Goal: Answer question/provide support: Share knowledge or assist other users

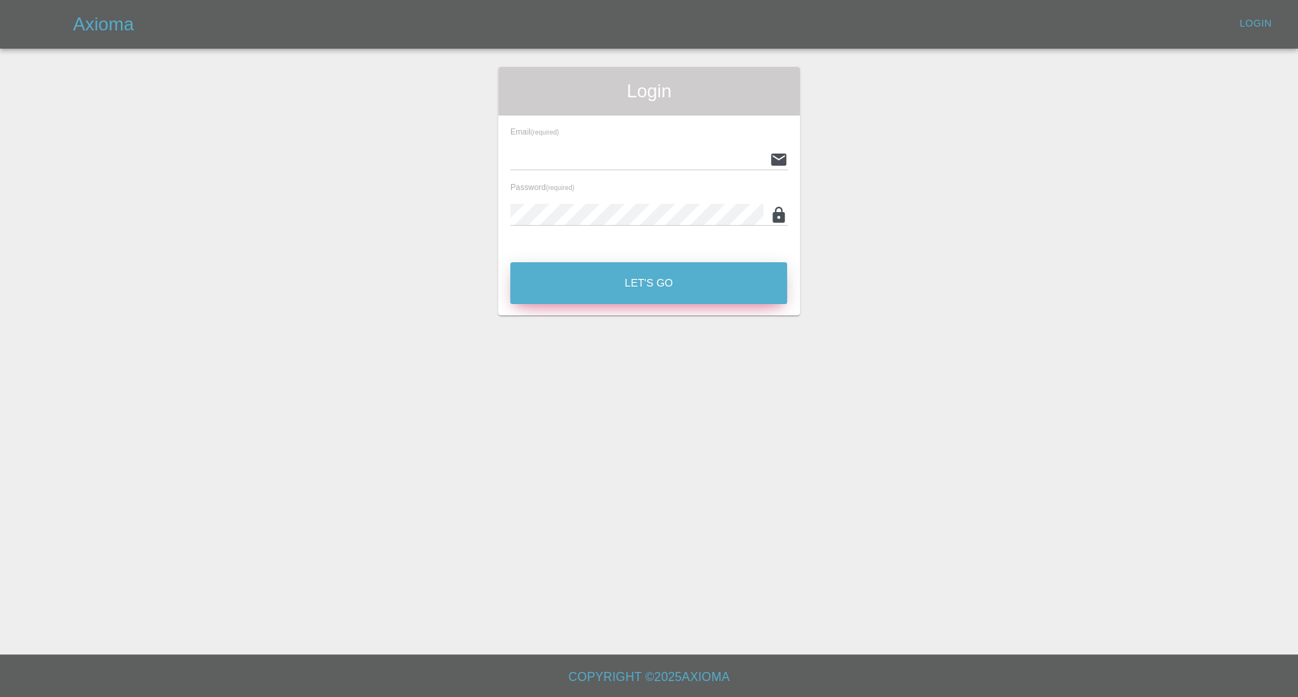
type input "[EMAIL_ADDRESS][DOMAIN_NAME]"
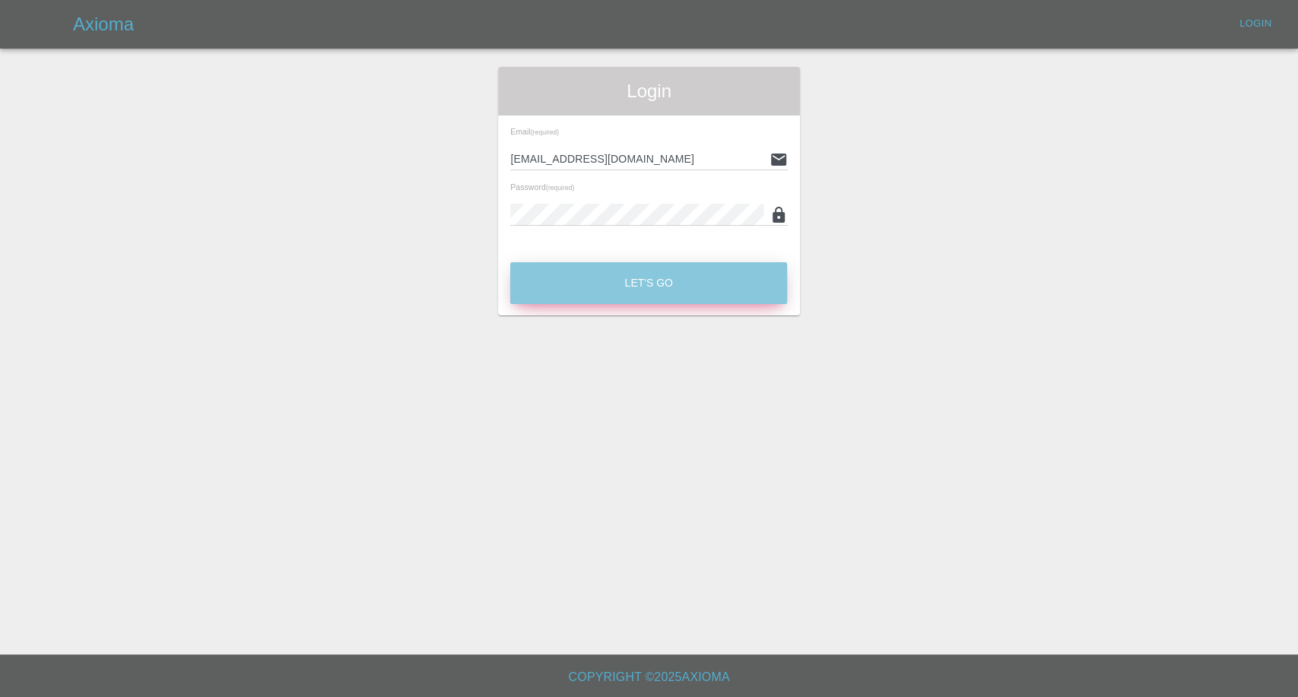
click at [686, 281] on button "Let's Go" at bounding box center [648, 283] width 277 height 42
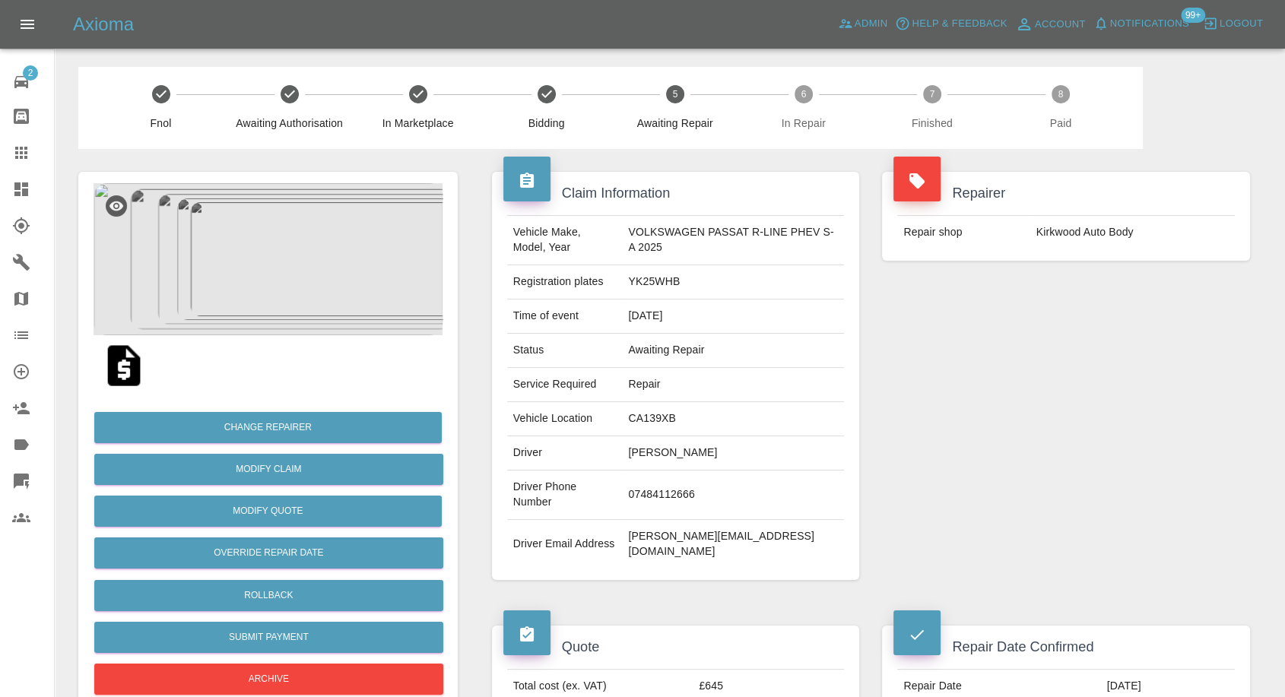
drag, startPoint x: 24, startPoint y: 157, endPoint x: 31, endPoint y: 154, distance: 7.9
click at [24, 157] on icon at bounding box center [21, 153] width 18 height 18
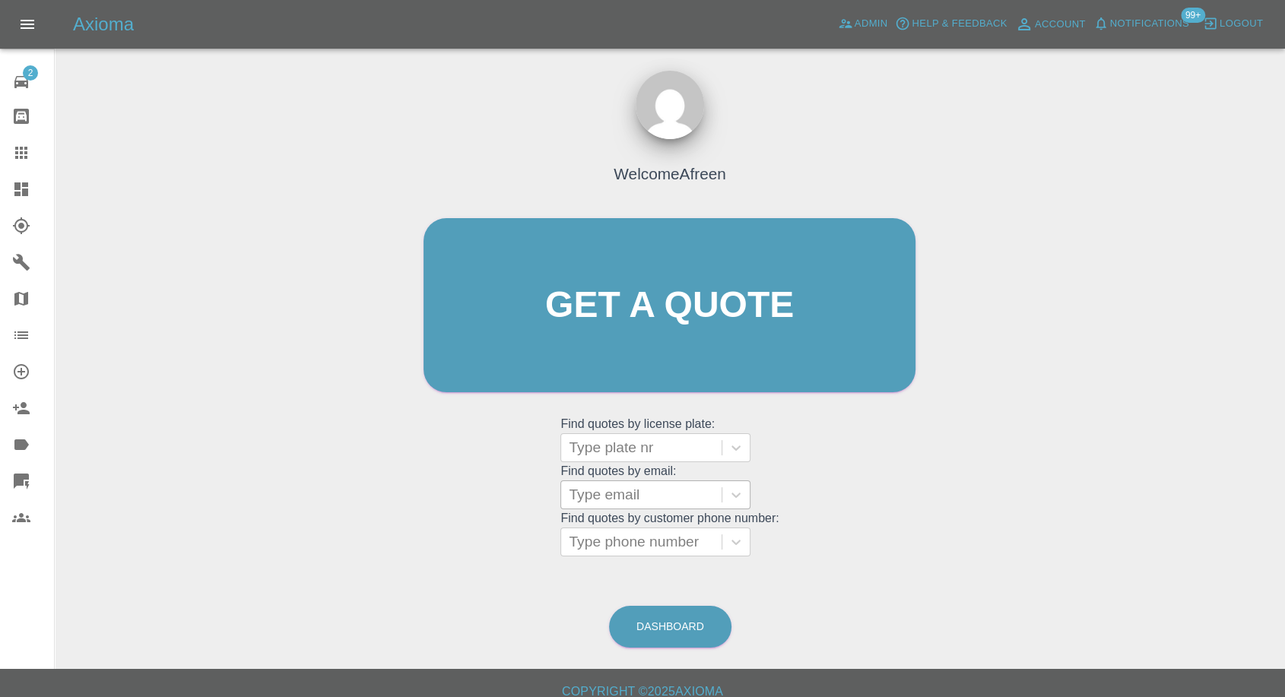
click at [644, 484] on div at bounding box center [641, 494] width 145 height 21
paste input ""[EMAIL_ADDRESS][DOMAIN_NAME]" <[EMAIL_ADDRESS][DOMAIN_NAME]>"
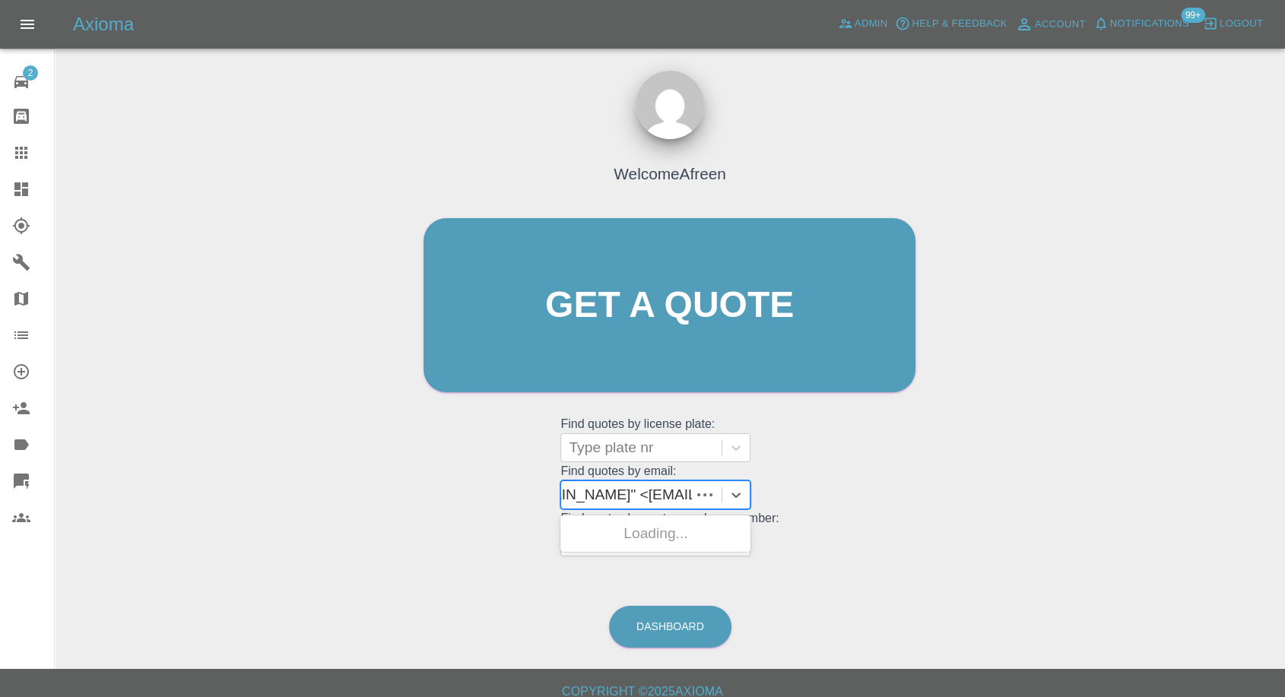
scroll to position [0, 171]
drag, startPoint x: 705, startPoint y: 496, endPoint x: 1144, endPoint y: 521, distance: 440.1
click at [1144, 521] on div "Welcome Afreen Get a quote Get a quote Find quotes by license plate: Type plate…" at bounding box center [670, 378] width 1206 height 546
type input "m"
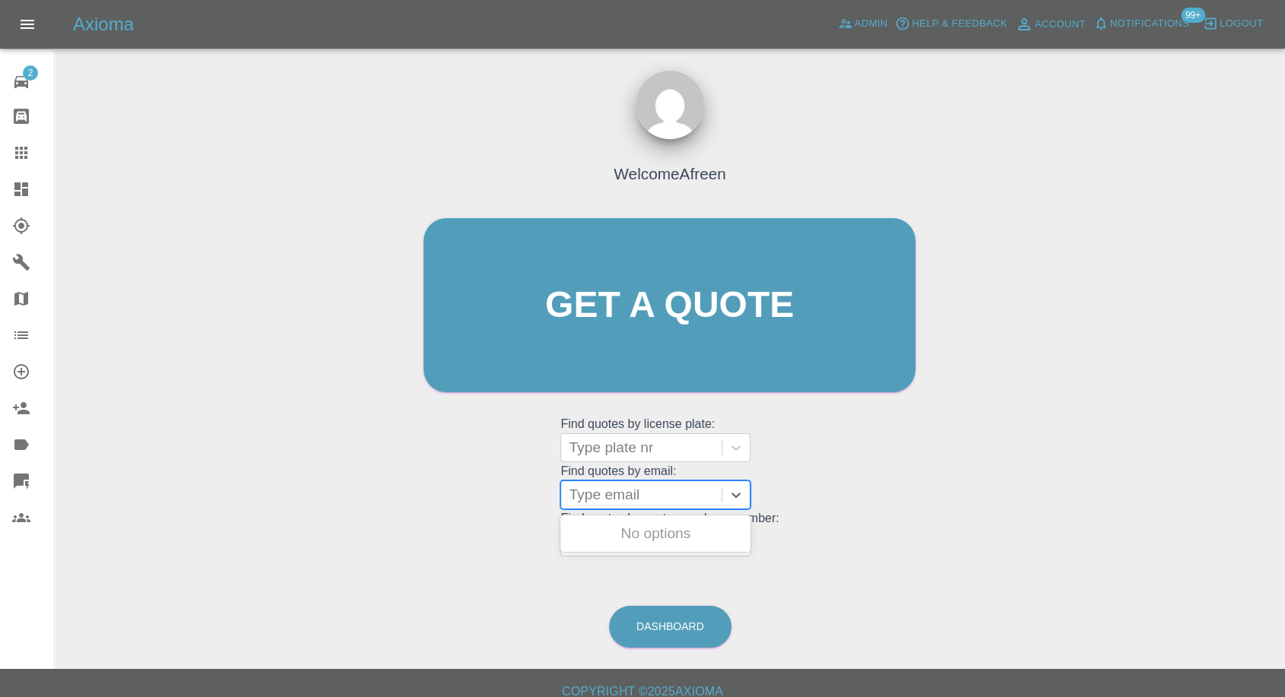
paste input ""[EMAIL_ADDRESS][DOMAIN_NAME]" <[EMAIL_ADDRESS][DOMAIN_NAME]>"
drag, startPoint x: 579, startPoint y: 499, endPoint x: 106, endPoint y: 466, distance: 473.3
click at [132, 495] on div "Welcome Afreen Get a quote Get a quote Find quotes by license plate: Type plate…" at bounding box center [670, 378] width 1206 height 546
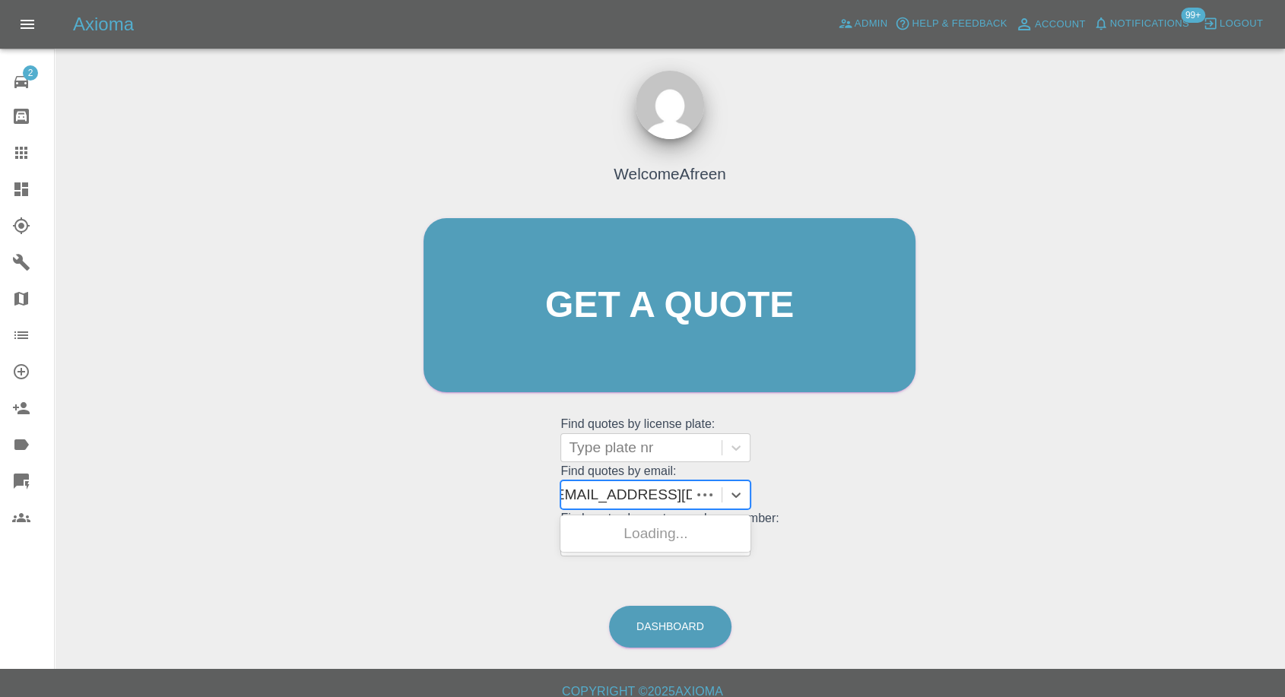
type input "[EMAIL_ADDRESS][DOMAIN_NAME]"
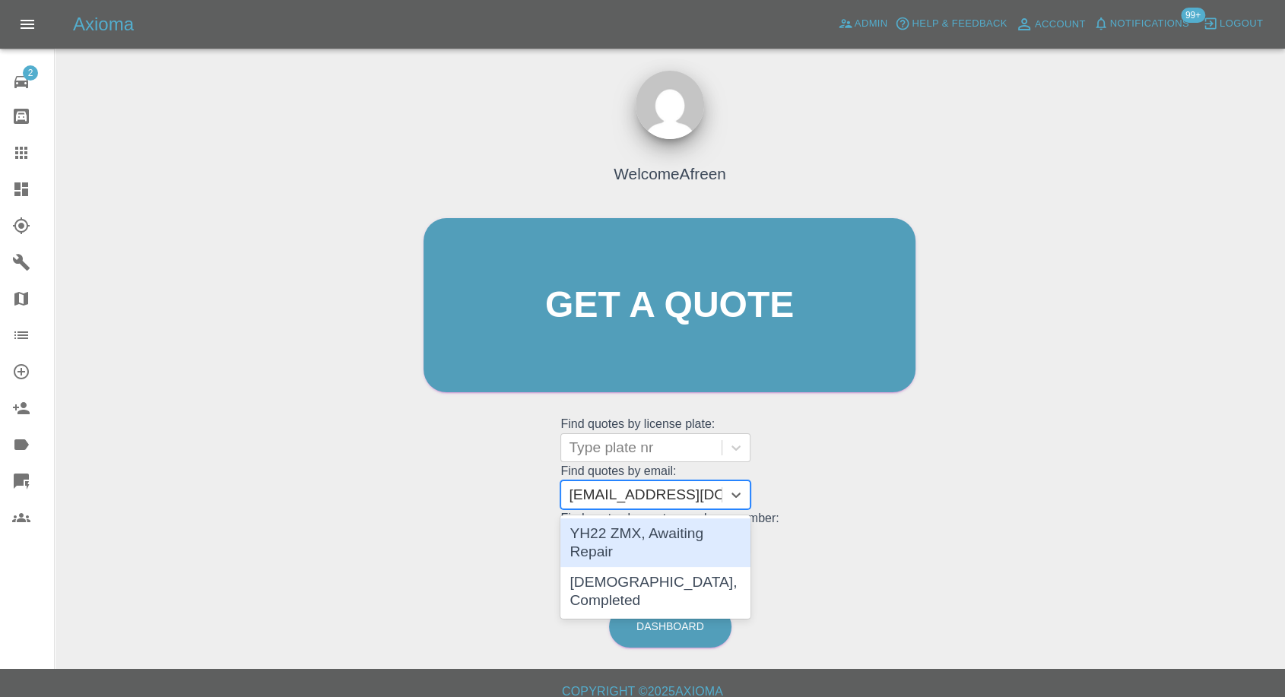
click at [671, 538] on div "YH22 ZMX, Awaiting Repair" at bounding box center [655, 543] width 190 height 49
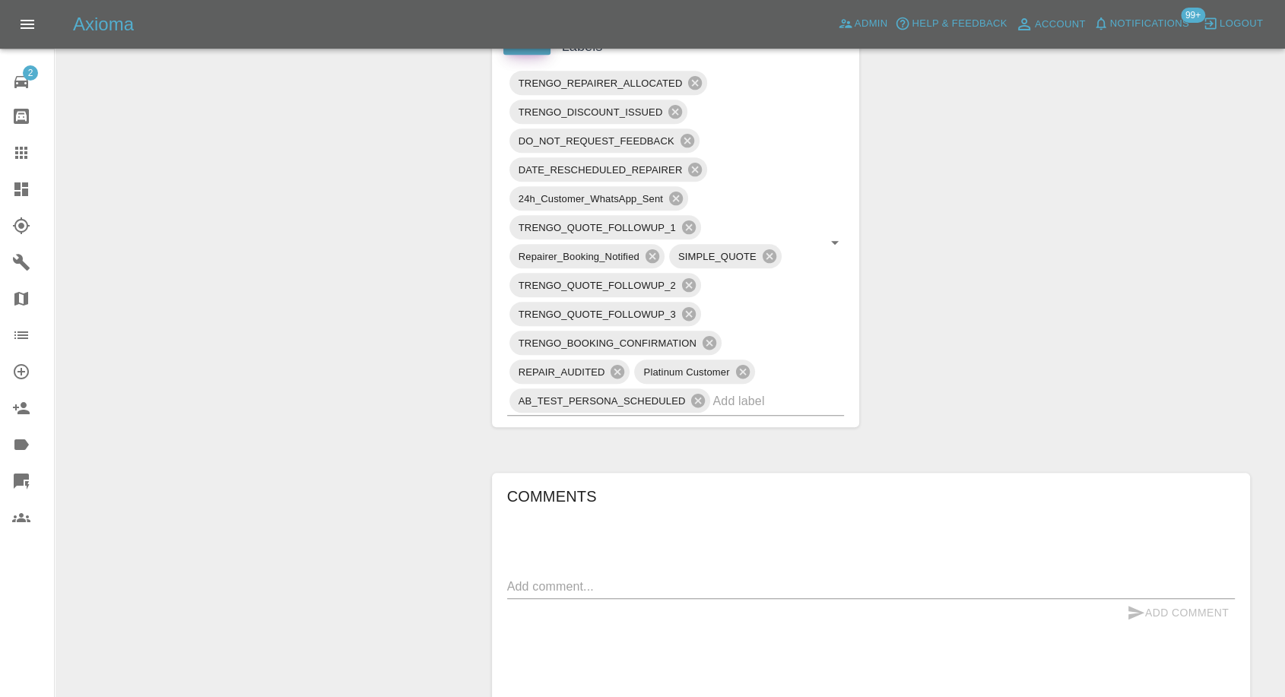
scroll to position [1182, 0]
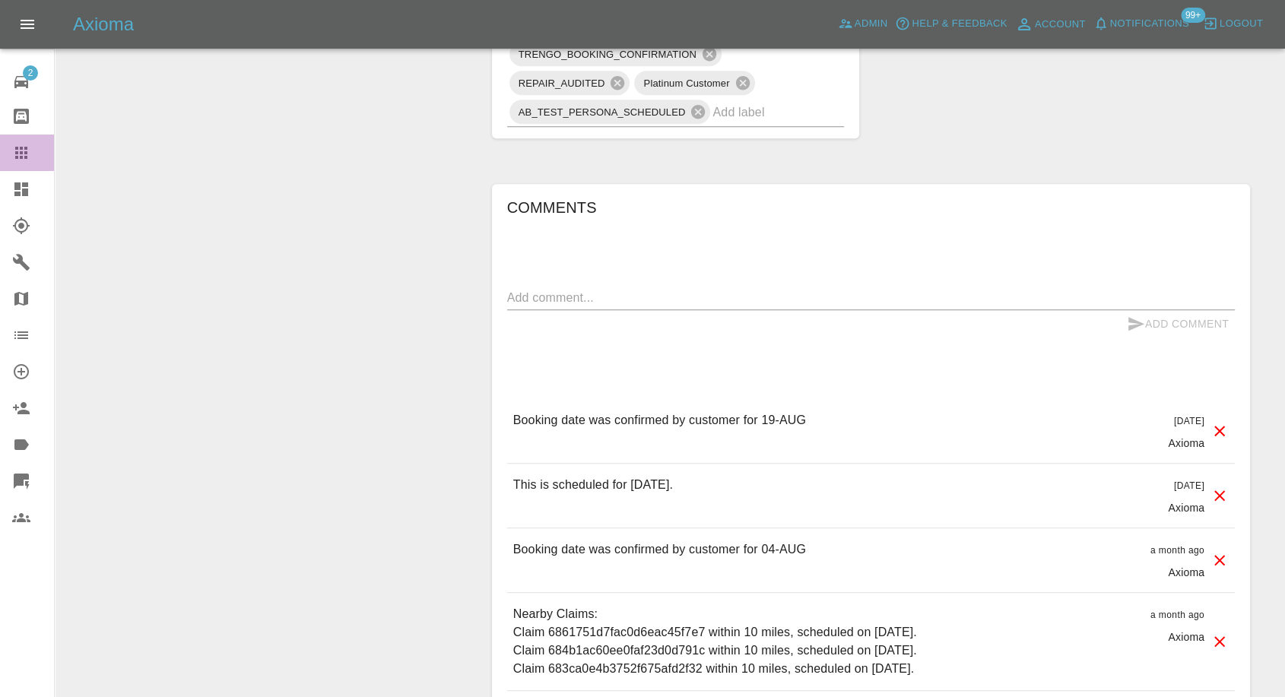
click at [21, 153] on icon at bounding box center [21, 153] width 12 height 12
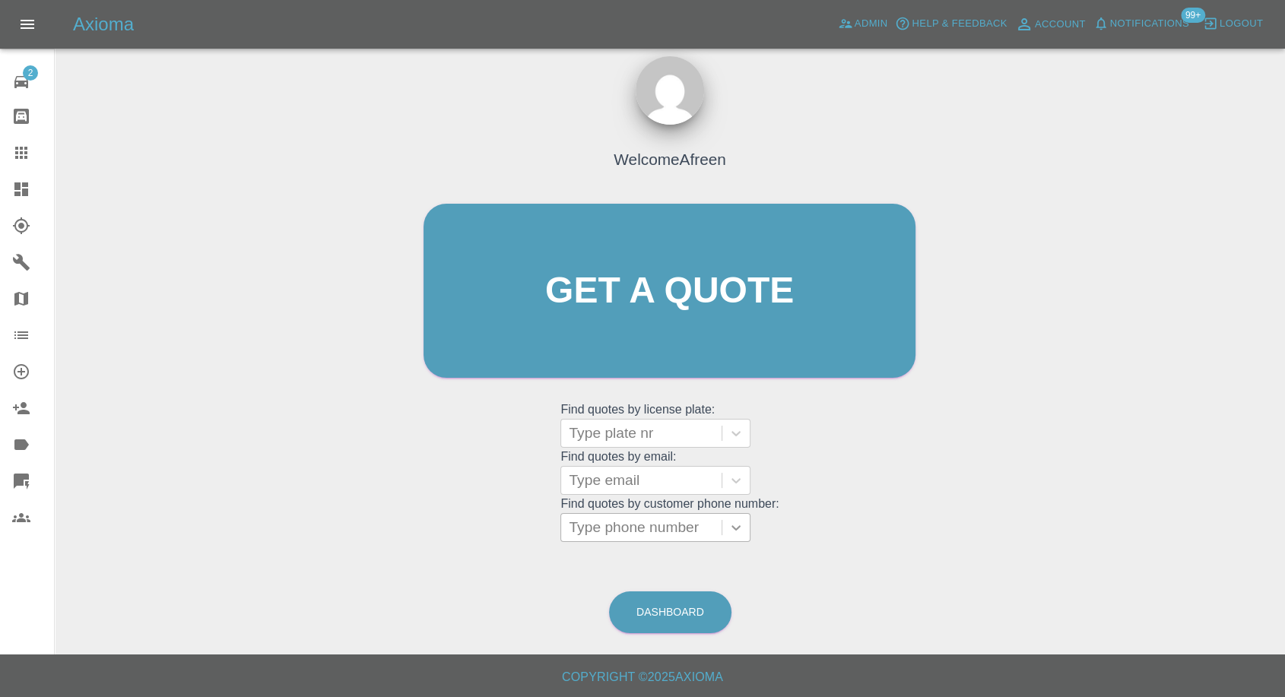
scroll to position [14, 0]
click at [652, 482] on div at bounding box center [641, 481] width 145 height 21
paste input ""[PERSON_NAME][EMAIL_ADDRESS][PERSON_NAME][DOMAIN_NAME]" <undefined>"
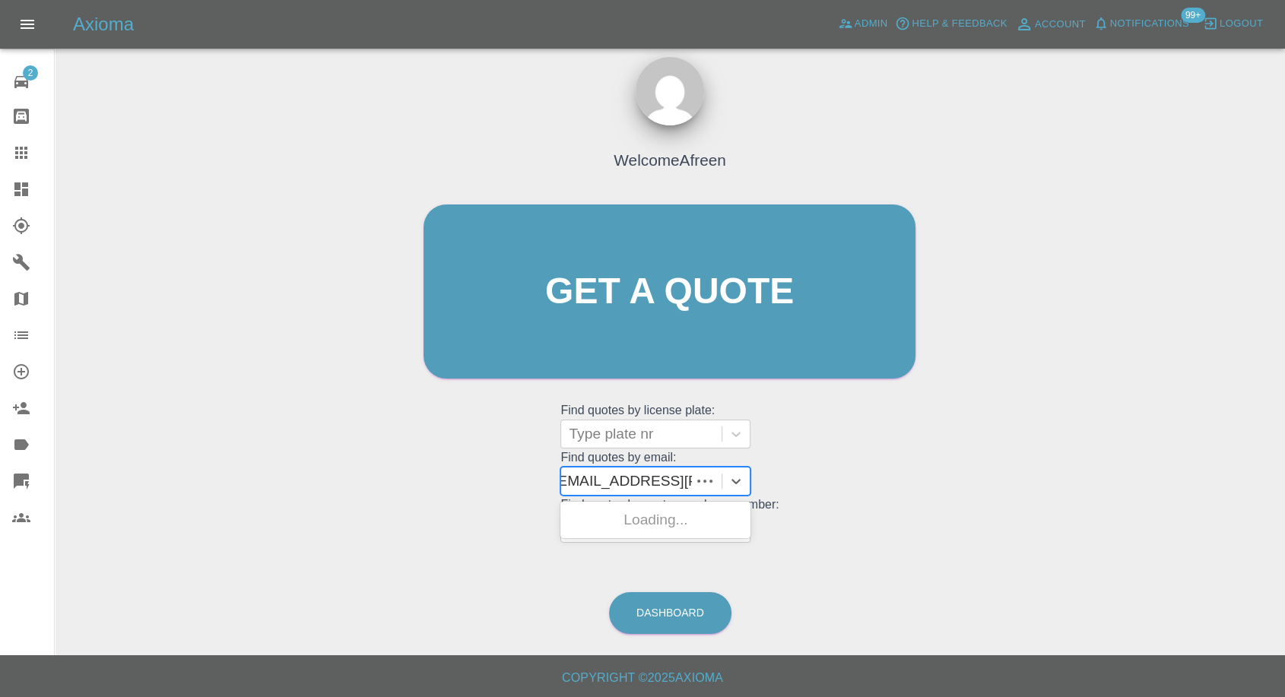
scroll to position [0, 121]
drag, startPoint x: 626, startPoint y: 478, endPoint x: 1296, endPoint y: 544, distance: 673.0
click at [1285, 544] on html "Axioma Admin Help & Feedback Account Notifications 99+ Logout 2 Repair home Bod…" at bounding box center [642, 342] width 1285 height 712
type input "[PERSON_NAME][EMAIL_ADDRESS][PERSON_NAME][DOMAIN_NAME]"
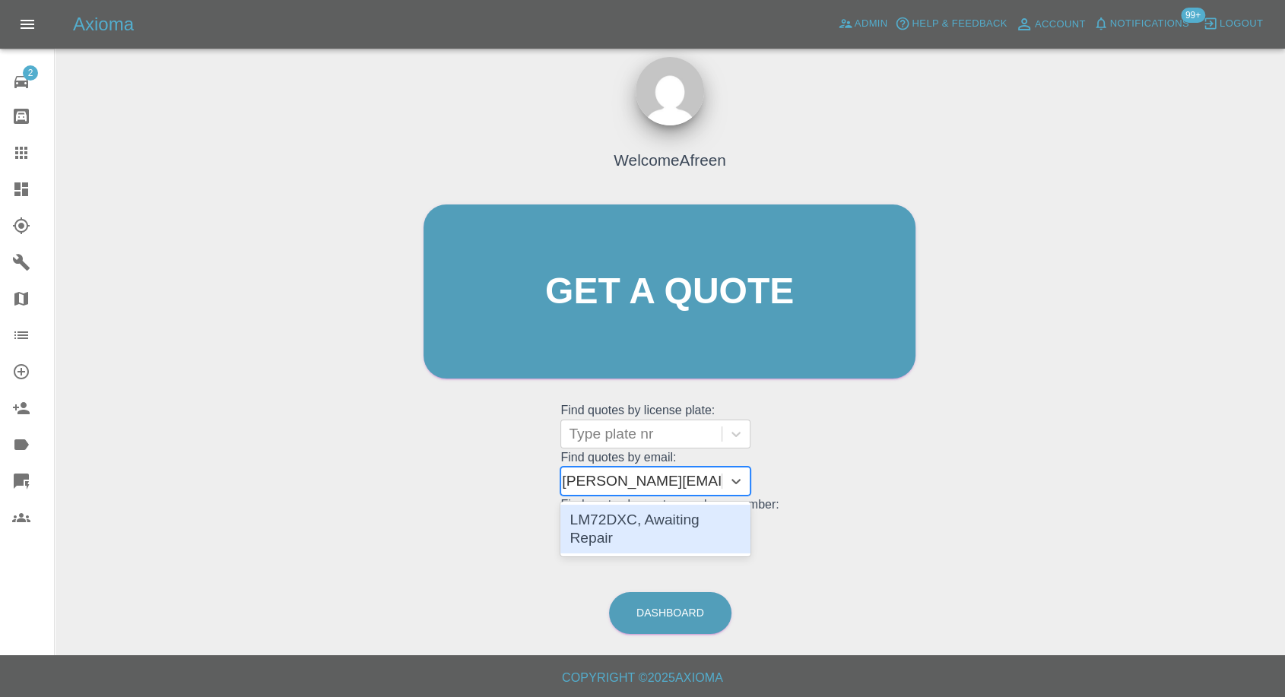
click at [639, 525] on div "LM72DXC, Awaiting Repair" at bounding box center [655, 529] width 190 height 49
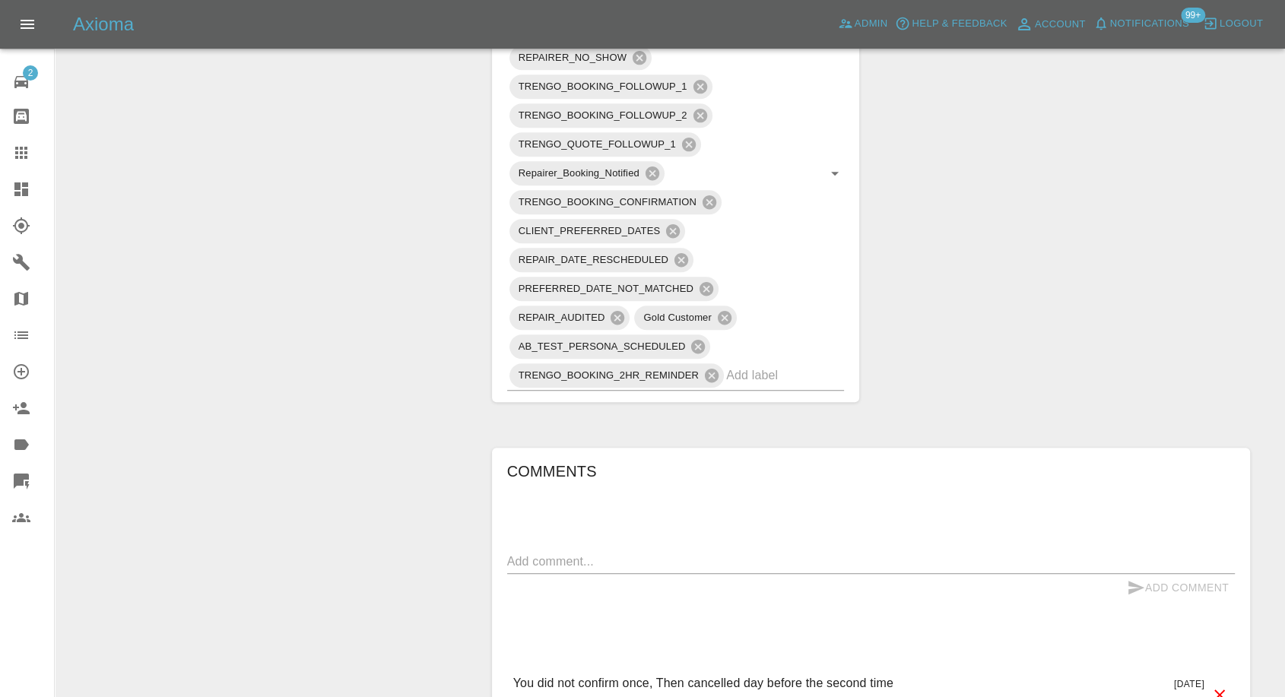
scroll to position [1267, 0]
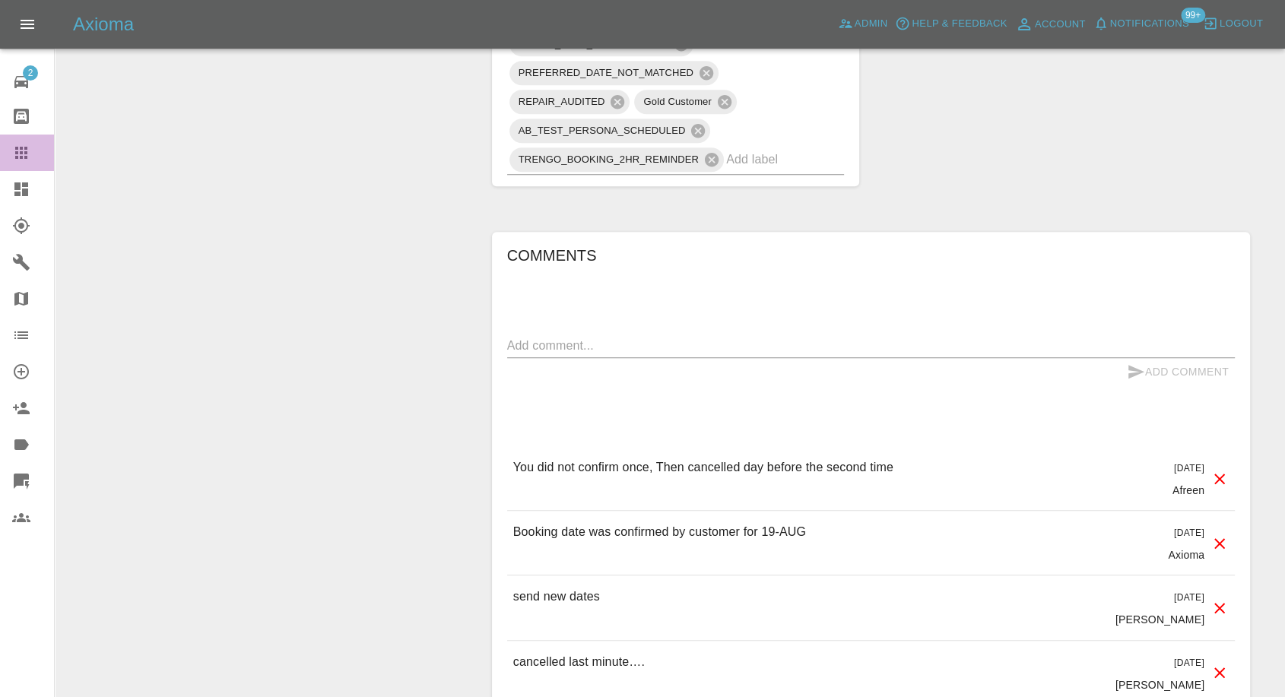
click at [23, 156] on icon at bounding box center [21, 153] width 18 height 18
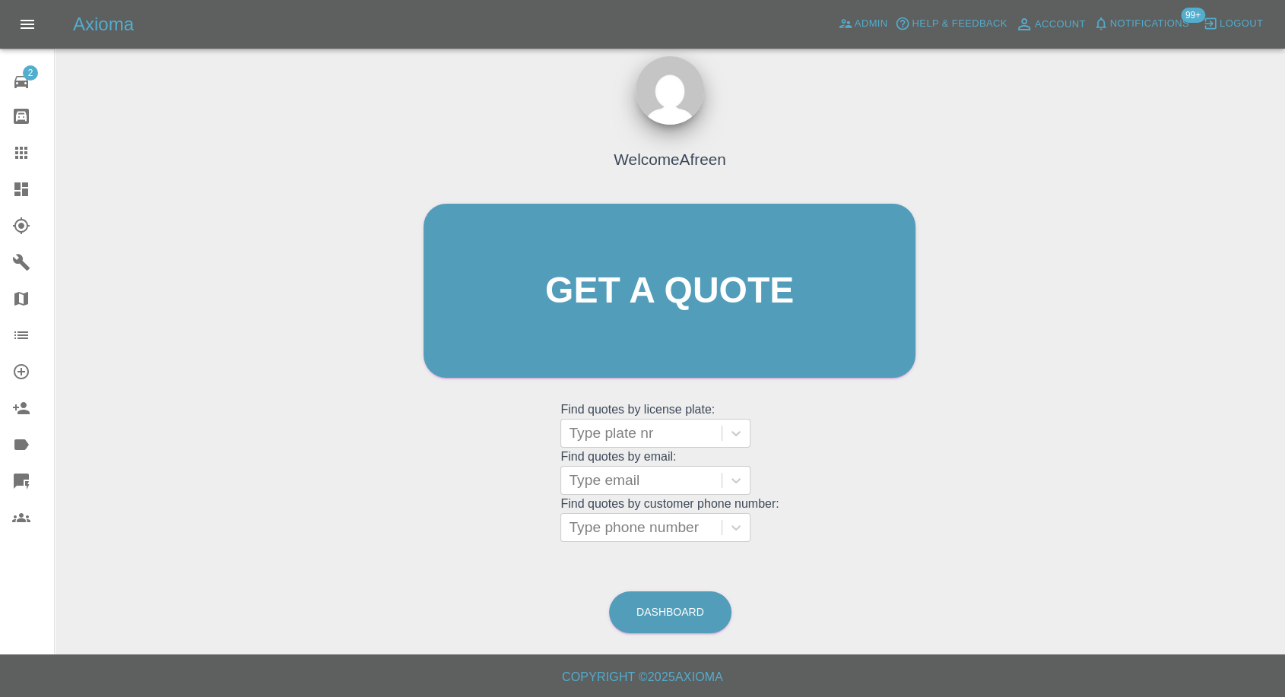
scroll to position [14, 0]
click at [645, 484] on div at bounding box center [641, 481] width 145 height 21
paste input ""[EMAIL_ADDRESS][DOMAIN_NAME]" <undefined>"
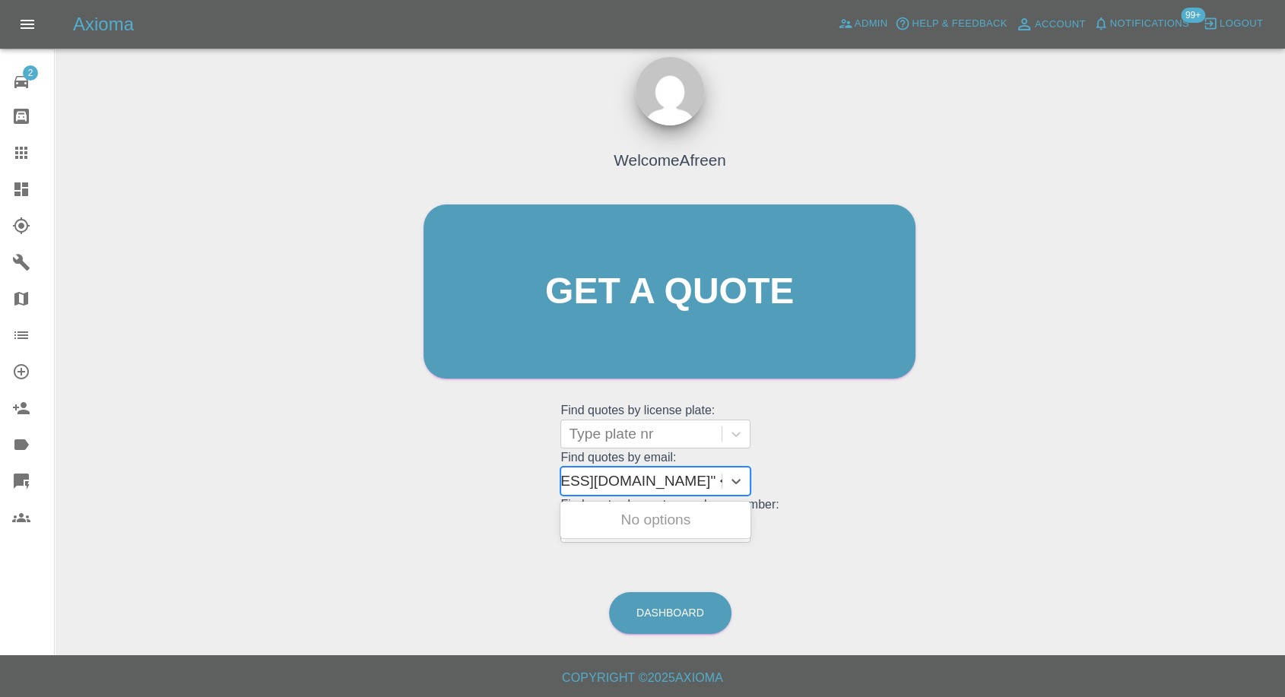
drag, startPoint x: 626, startPoint y: 478, endPoint x: 874, endPoint y: 478, distance: 247.9
click at [874, 478] on div "Welcome Afreen Get a quote Get a quote Find quotes by license plate: Type plate…" at bounding box center [670, 320] width 524 height 459
type input "[EMAIL_ADDRESS][DOMAIN_NAME]"
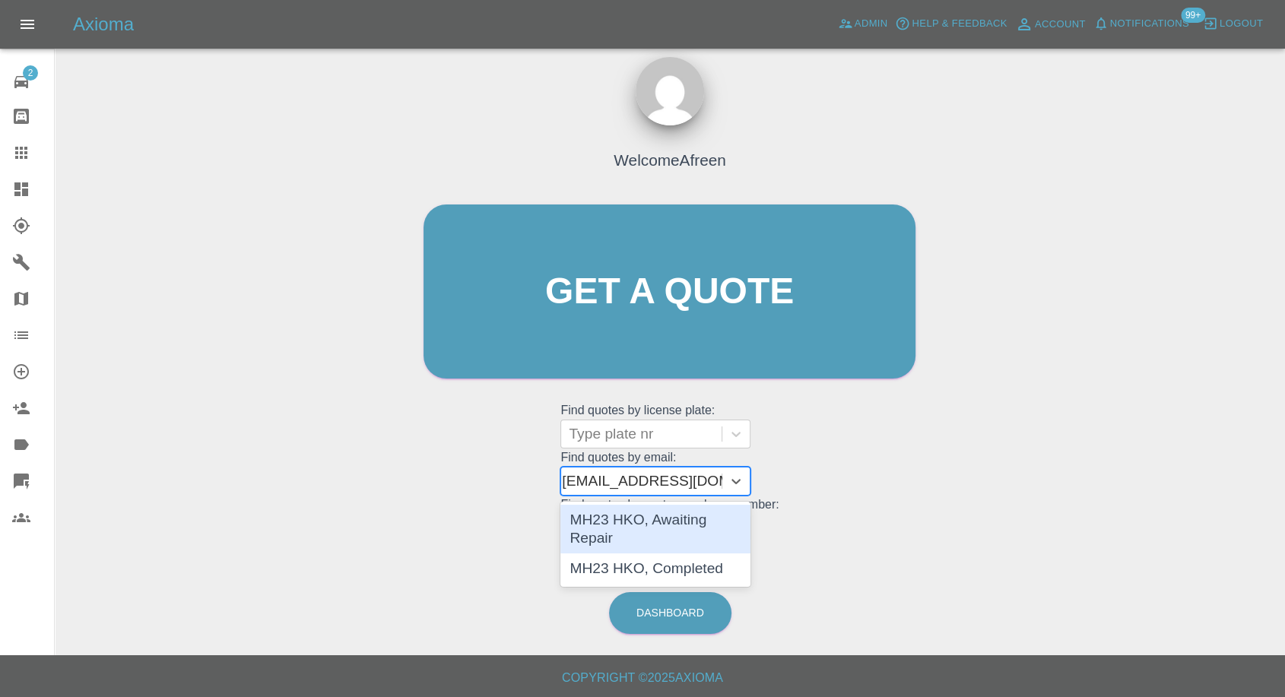
click at [689, 516] on div "MH23 HKO, Awaiting Repair" at bounding box center [655, 529] width 190 height 49
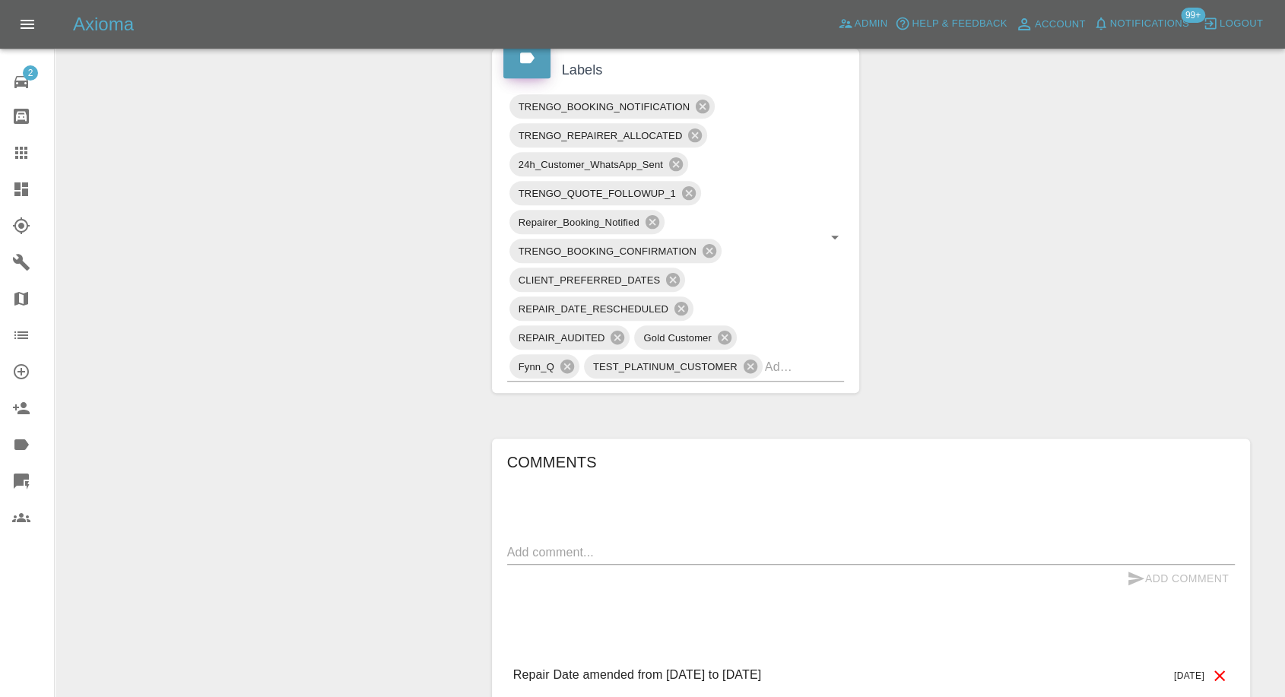
scroll to position [1013, 0]
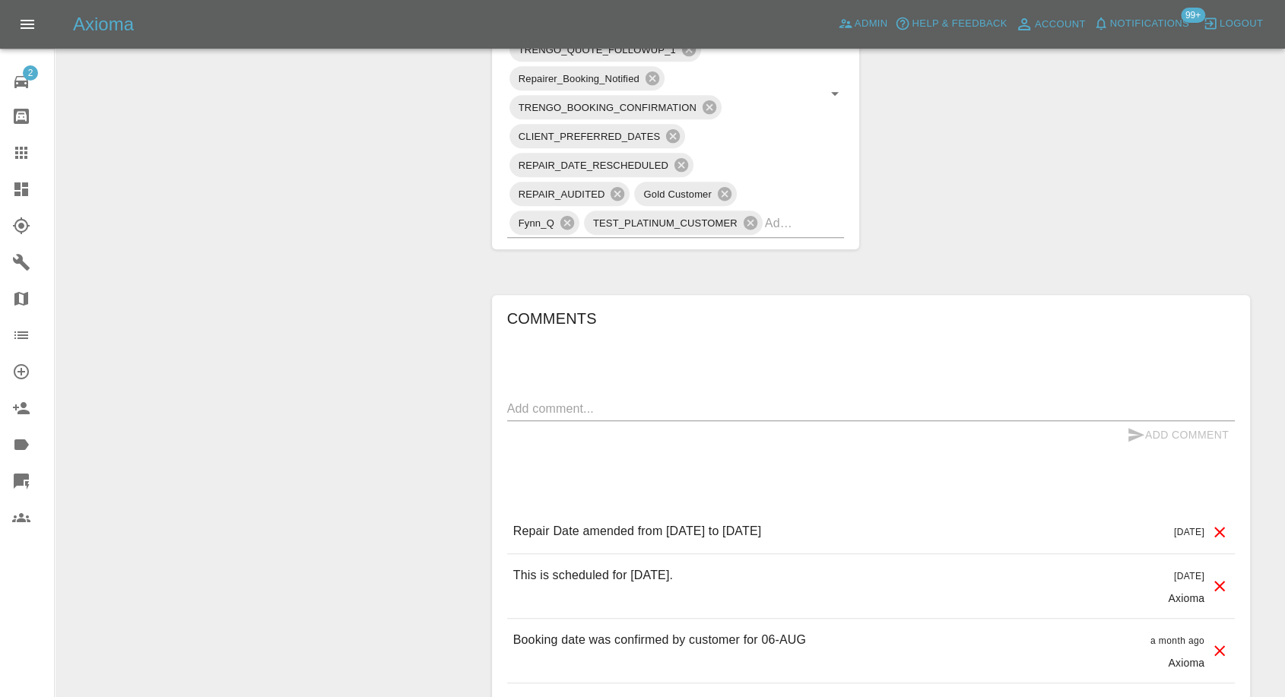
drag, startPoint x: 25, startPoint y: 160, endPoint x: 52, endPoint y: 175, distance: 30.6
click at [25, 160] on icon at bounding box center [21, 153] width 18 height 18
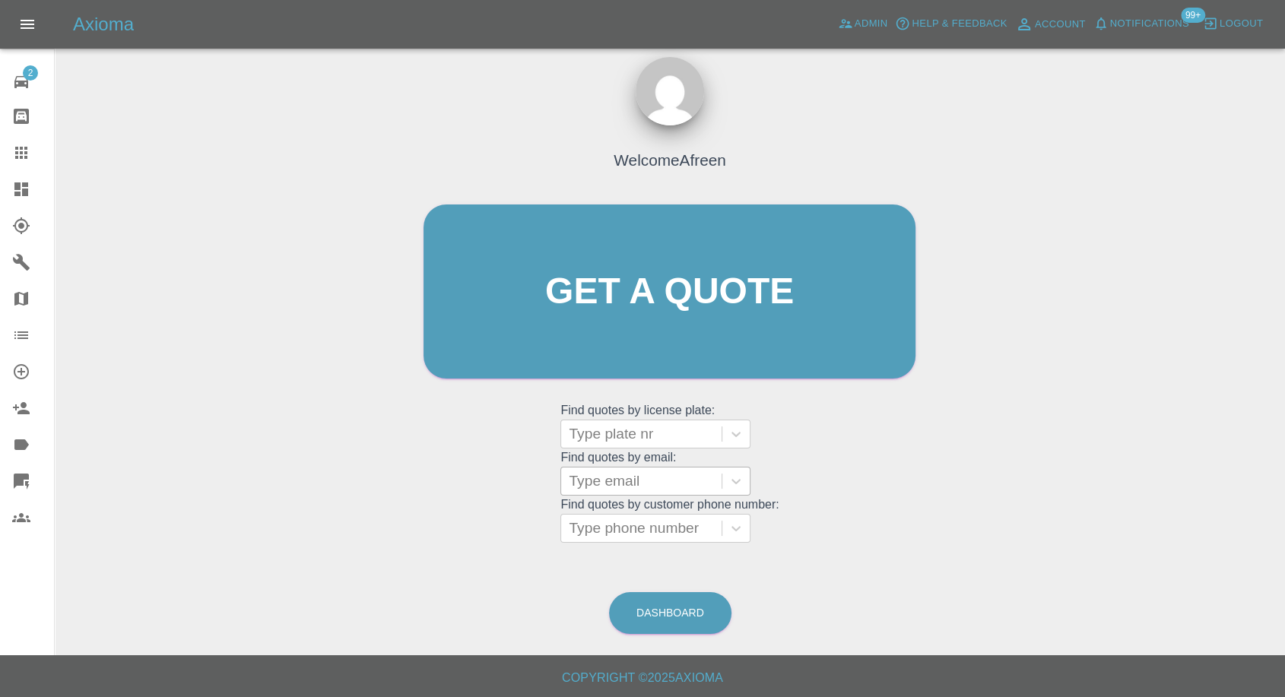
click at [614, 474] on div at bounding box center [641, 481] width 145 height 21
paste input ""[EMAIL_ADDRESS][DOMAIN_NAME]" <undefined>"
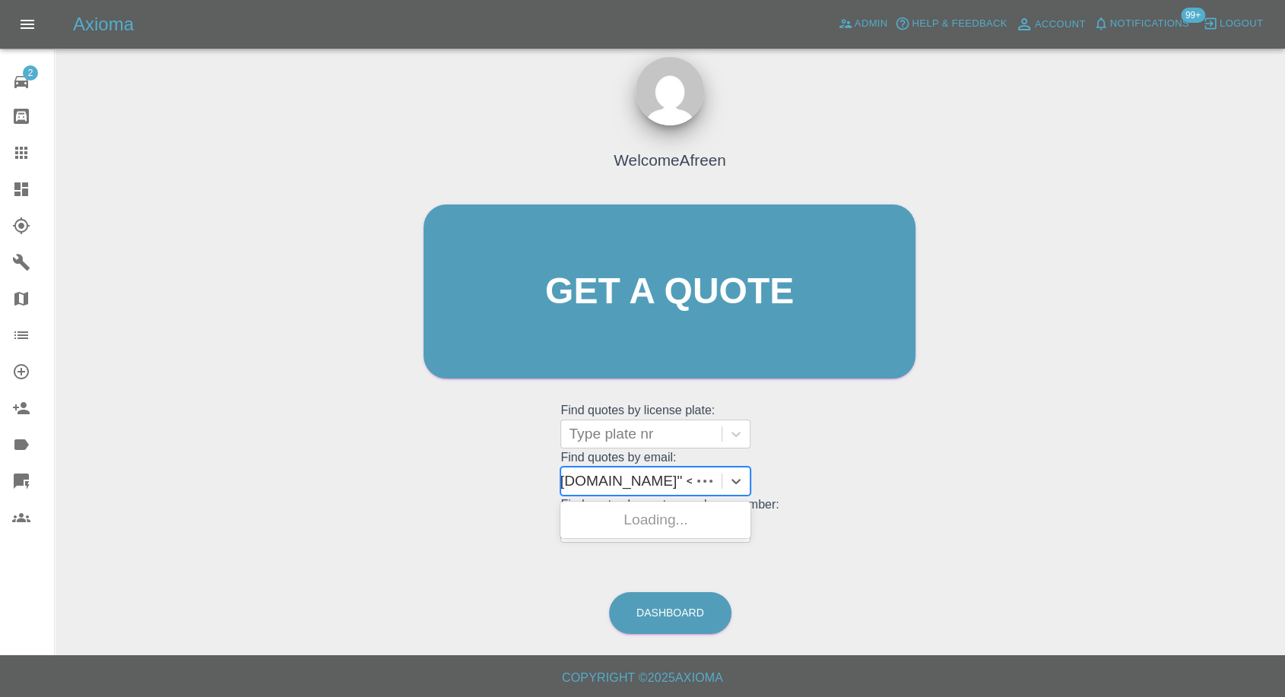
scroll to position [0, 124]
drag, startPoint x: 625, startPoint y: 478, endPoint x: 934, endPoint y: 509, distance: 311.0
click at [933, 509] on div "Welcome Afreen Get a quote Get a quote Find quotes by license plate: Type plate…" at bounding box center [670, 364] width 1206 height 546
type input "[EMAIL_ADDRESS][DOMAIN_NAME]"
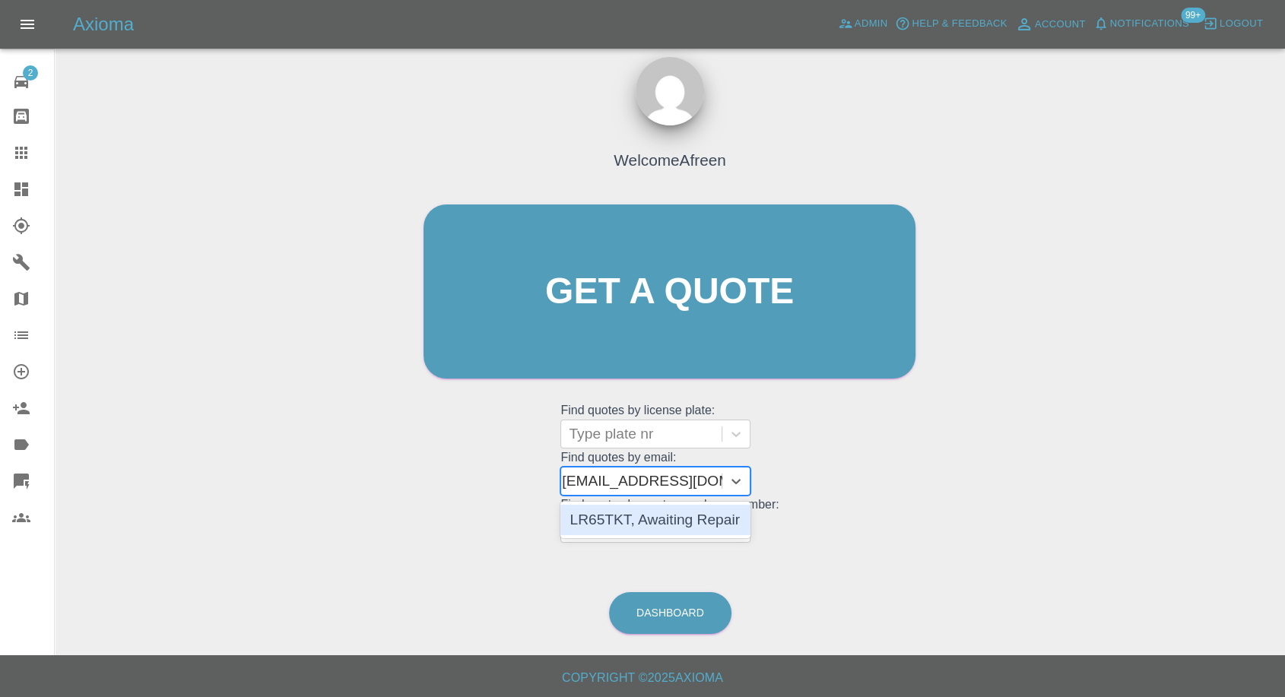
click at [675, 519] on div "LR65TKT, Awaiting Repair" at bounding box center [655, 520] width 190 height 30
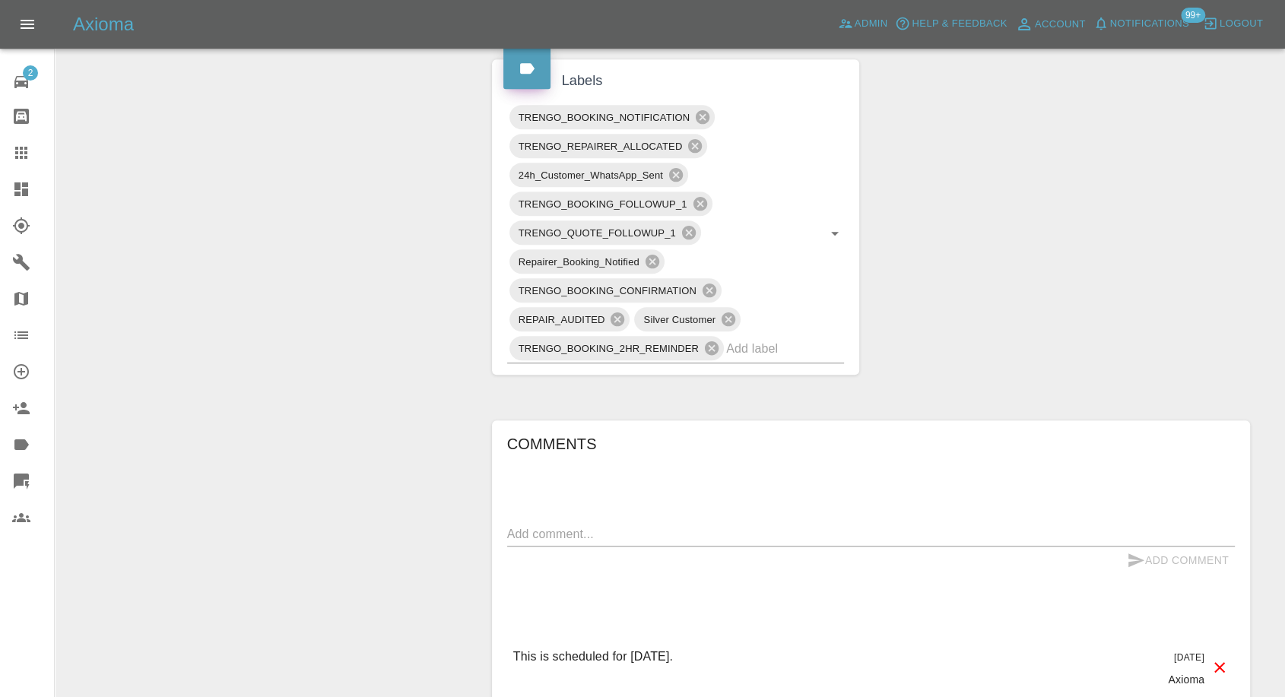
scroll to position [929, 0]
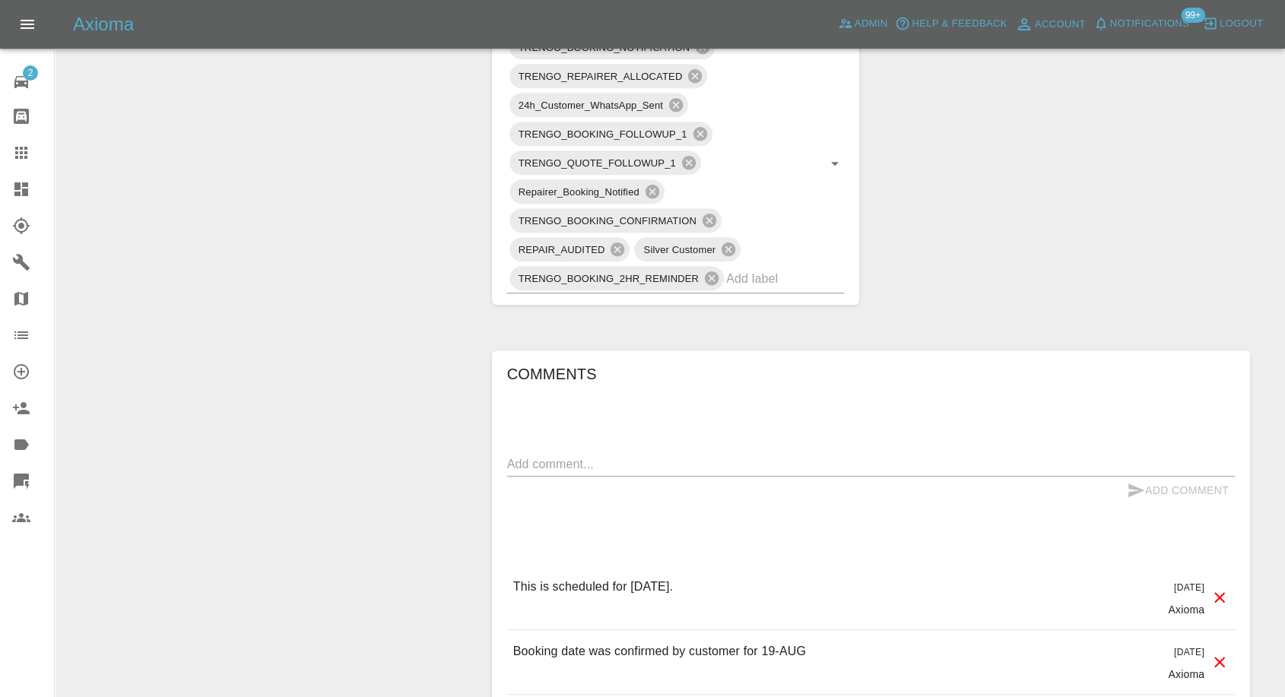
click at [25, 147] on icon at bounding box center [21, 153] width 12 height 12
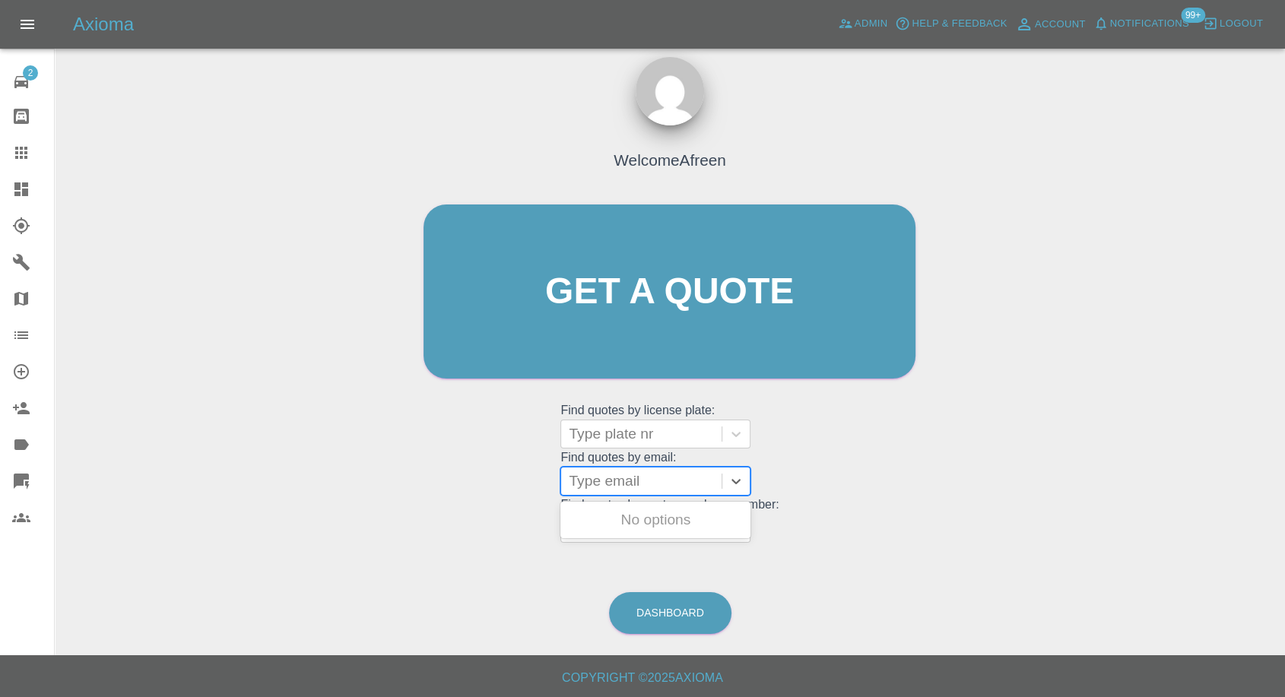
click at [626, 479] on div at bounding box center [641, 481] width 145 height 21
paste input ""[EMAIL_ADDRESS][DOMAIN_NAME]" <undefined>"
drag, startPoint x: 627, startPoint y: 474, endPoint x: 985, endPoint y: 488, distance: 358.4
click at [985, 488] on div "Welcome Afreen Get a quote Get a quote Find quotes by license plate: Type plate…" at bounding box center [670, 364] width 1206 height 546
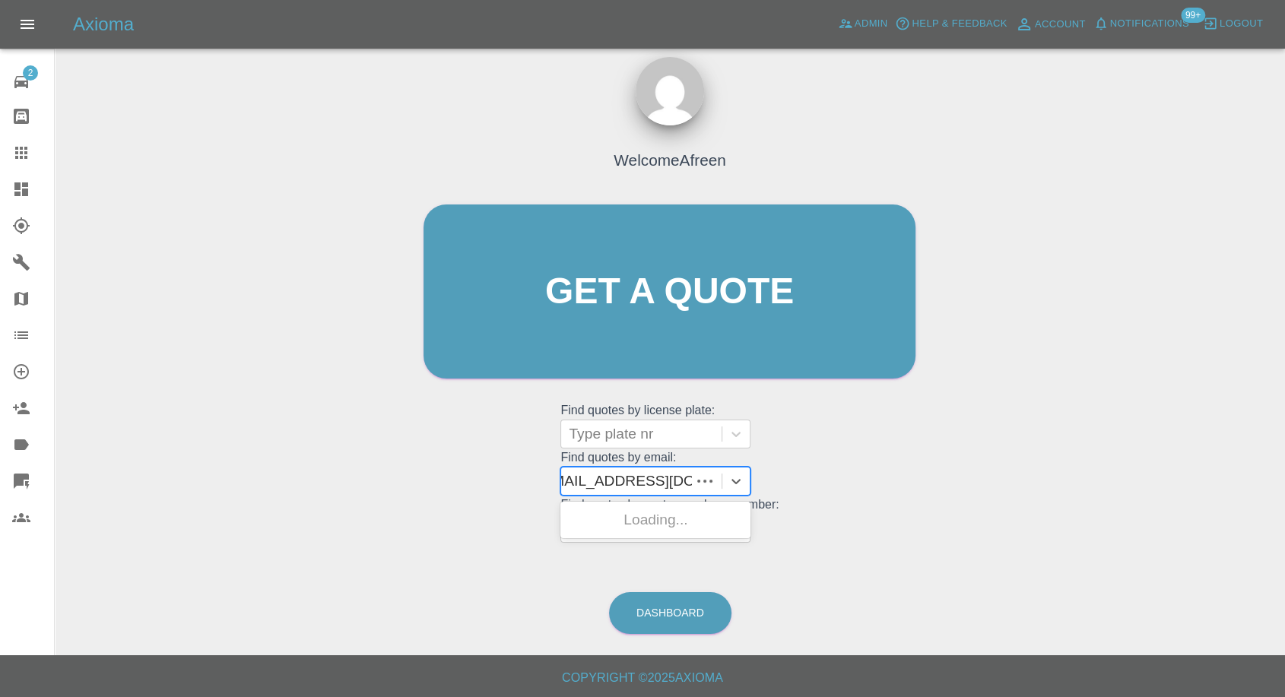
scroll to position [0, 5]
type input "[EMAIL_ADDRESS][DOMAIN_NAME]"
click at [642, 512] on div "YB21ONW, Awaiting Repair" at bounding box center [655, 529] width 190 height 49
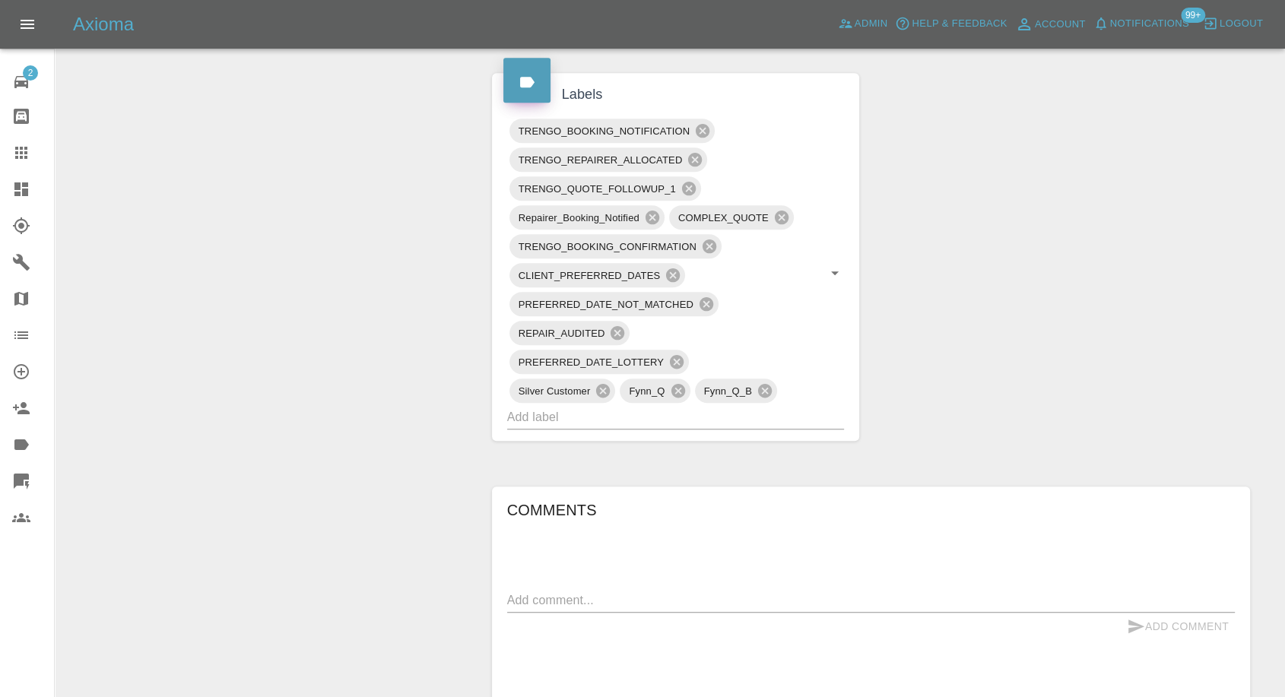
scroll to position [845, 0]
drag, startPoint x: 16, startPoint y: 150, endPoint x: 195, endPoint y: 257, distance: 209.0
click at [16, 150] on icon at bounding box center [21, 153] width 18 height 18
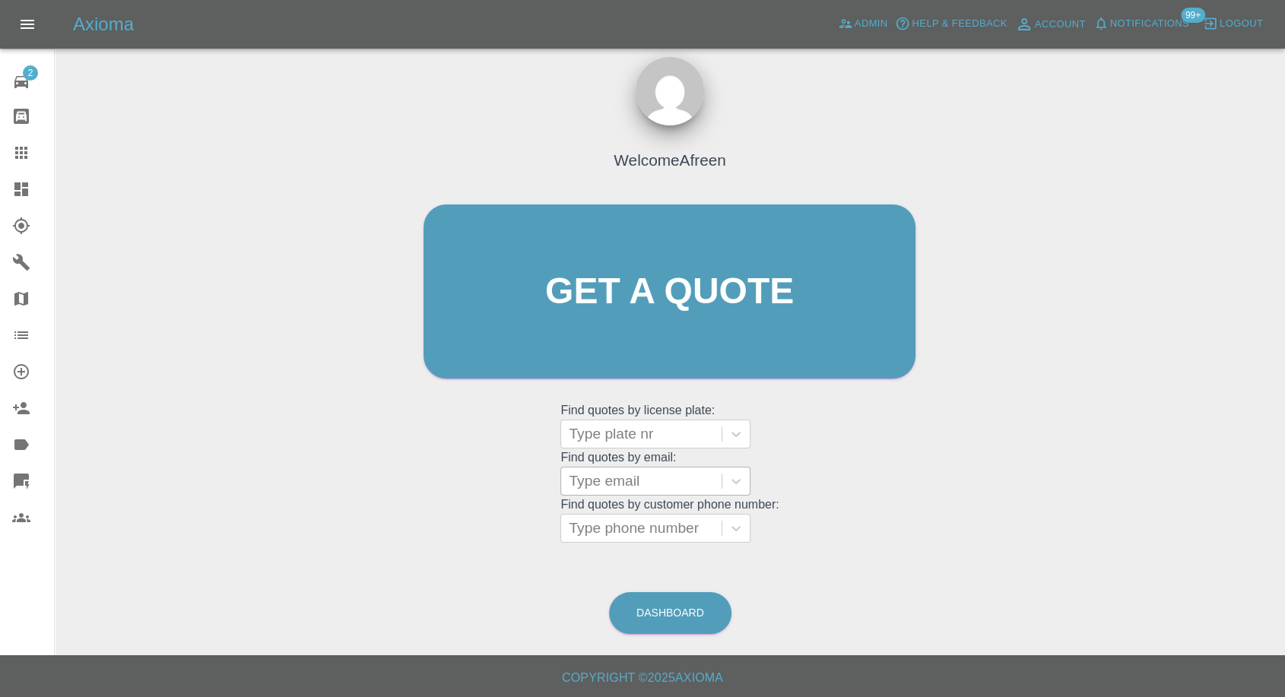
click at [652, 483] on div at bounding box center [641, 481] width 145 height 21
paste input ""[EMAIL_ADDRESS][DOMAIN_NAME]" <undefined>"
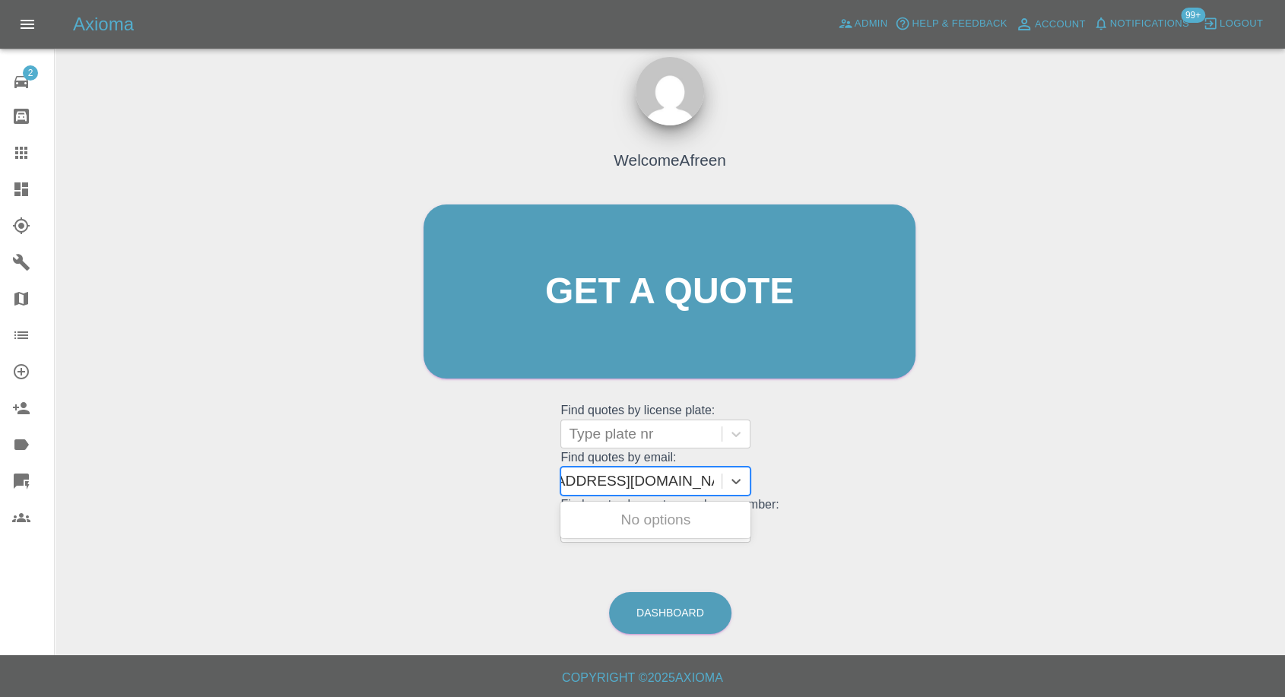
scroll to position [0, 66]
drag, startPoint x: 624, startPoint y: 474, endPoint x: 1032, endPoint y: 476, distance: 407.5
click at [1032, 476] on div "Welcome Afreen Get a quote Get a quote Find quotes by license plate: Type plate…" at bounding box center [670, 364] width 1206 height 546
type input "[EMAIL_ADDRESS][DOMAIN_NAME]"
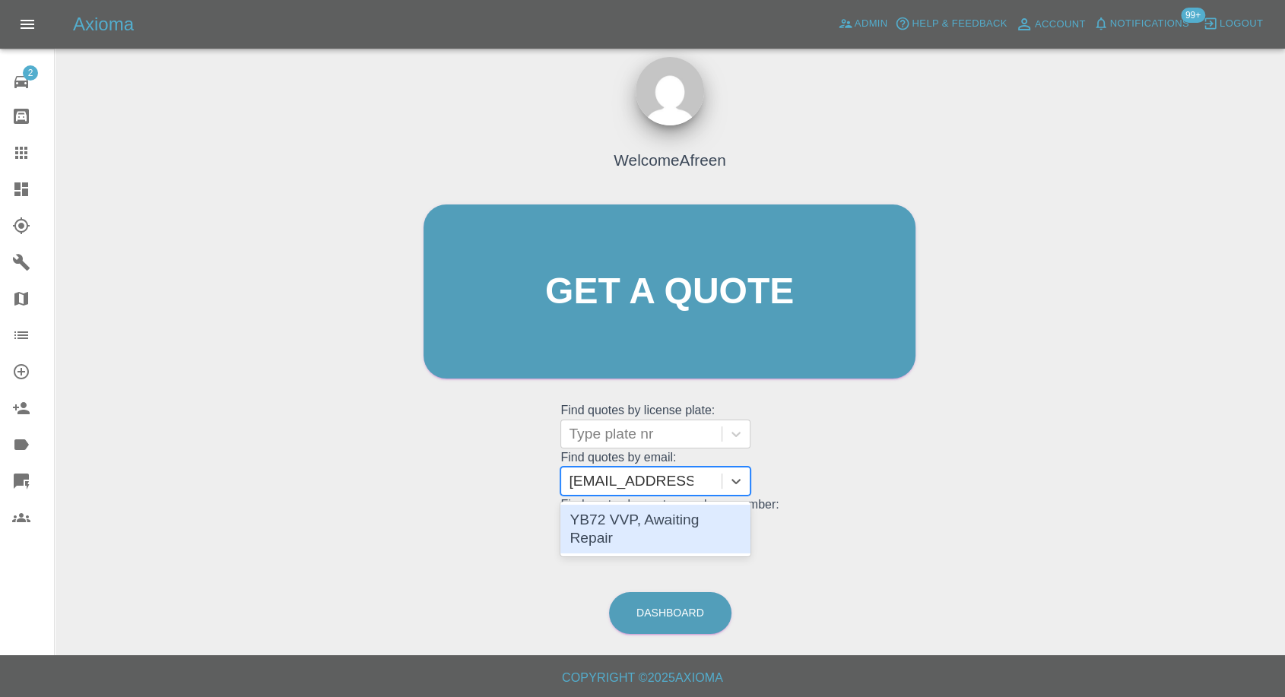
click at [690, 513] on div "YB72 VVP, Awaiting Repair" at bounding box center [655, 529] width 190 height 49
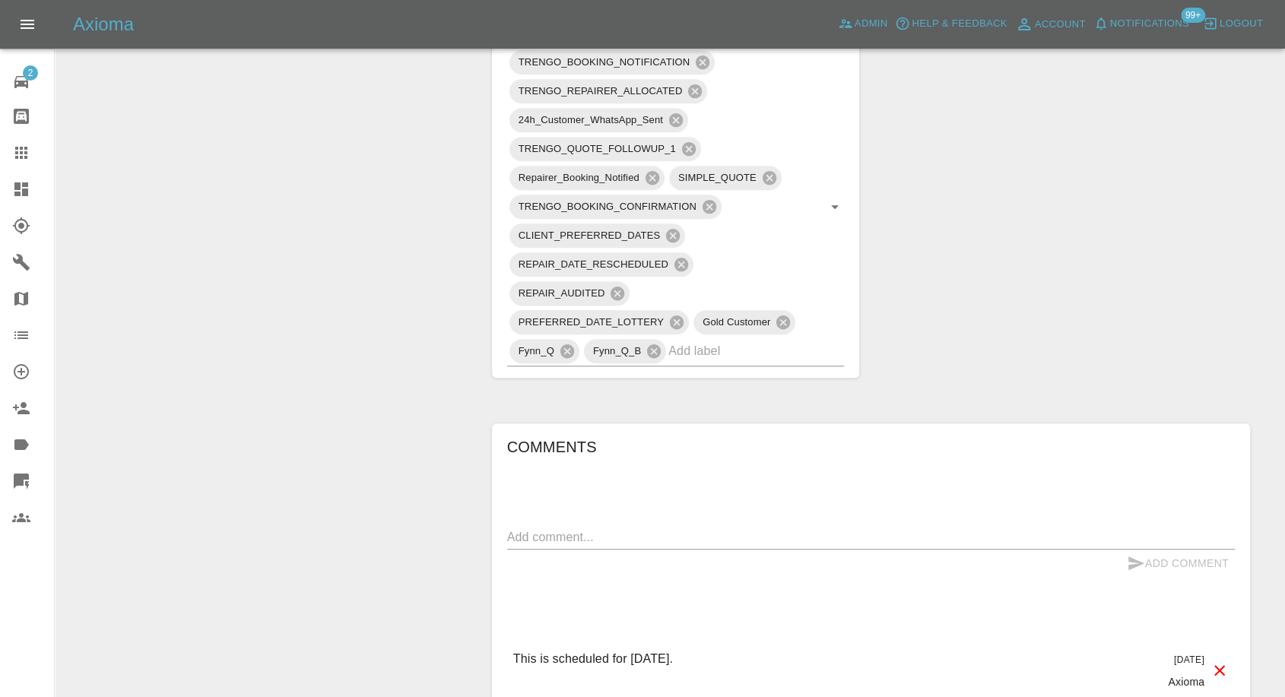
scroll to position [1267, 0]
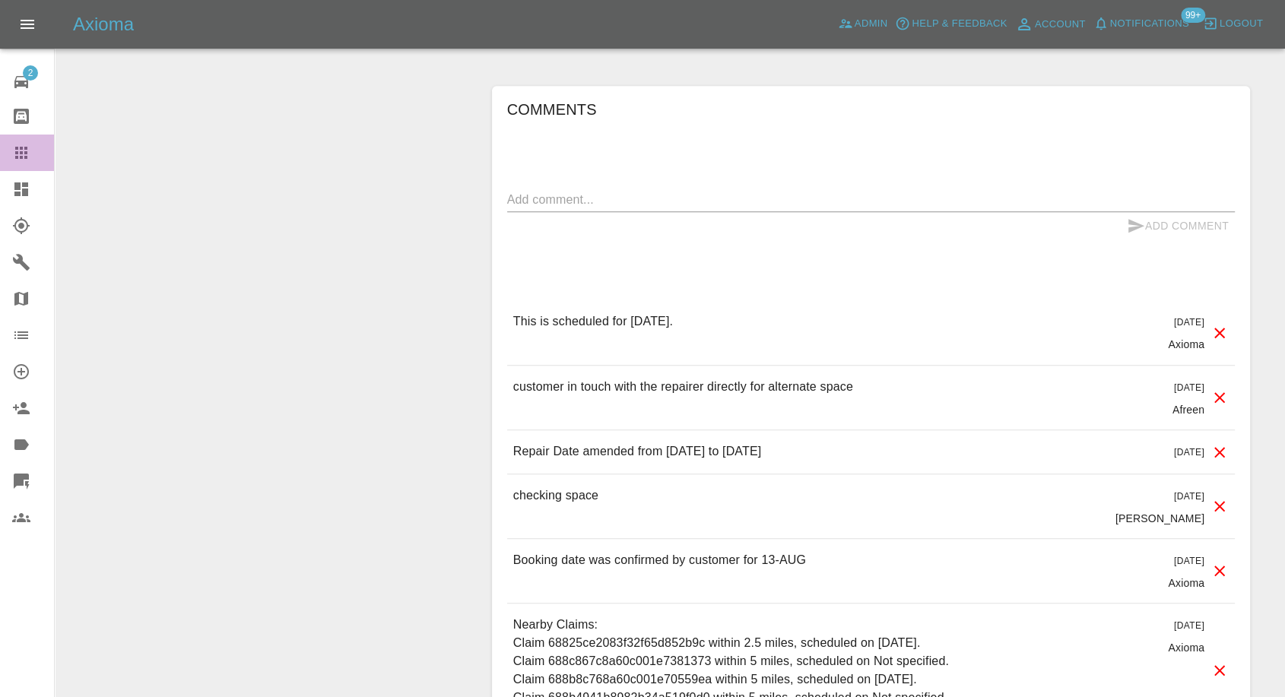
click at [18, 144] on icon at bounding box center [21, 153] width 18 height 18
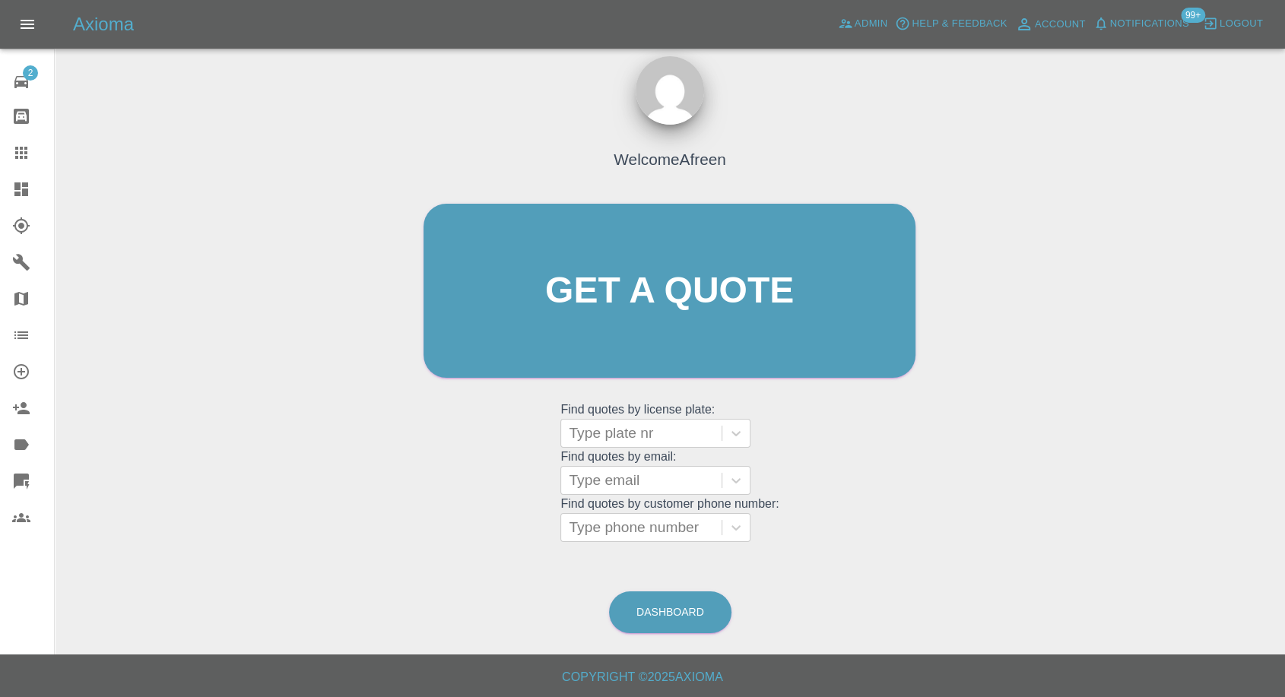
scroll to position [14, 0]
click at [609, 478] on div at bounding box center [641, 481] width 145 height 21
paste input ""[EMAIL_ADDRESS][DOMAIN_NAME]" <undefined>"
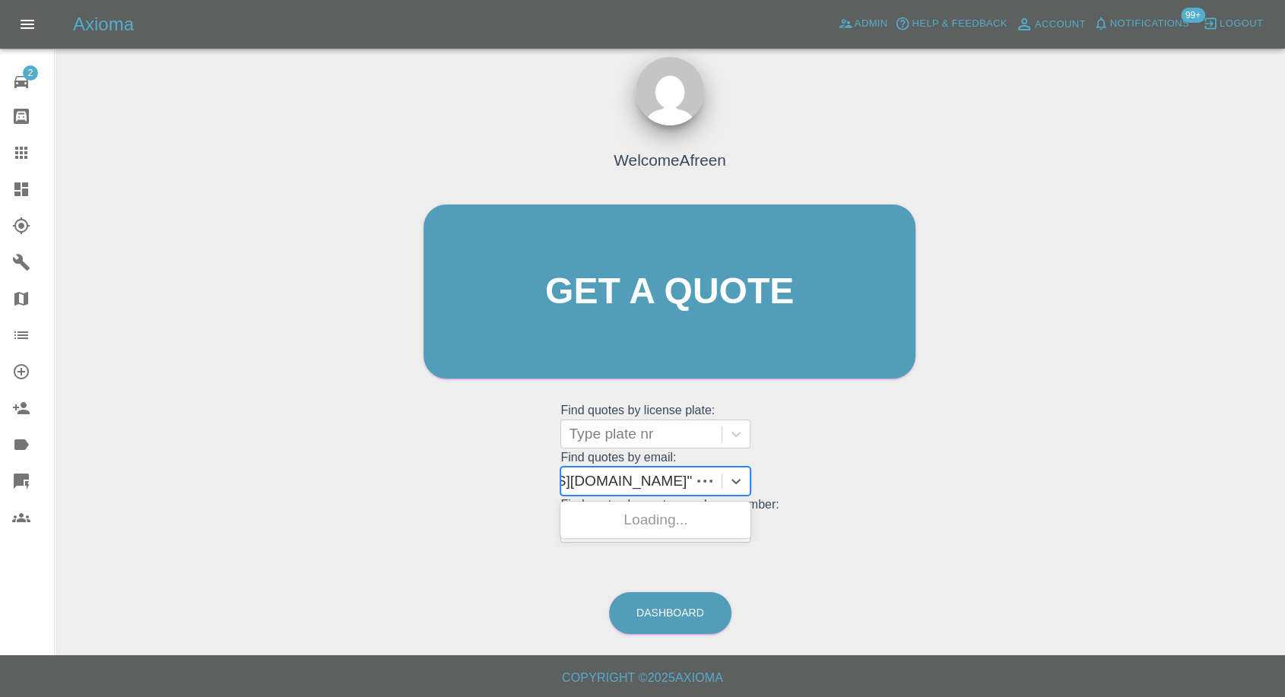
scroll to position [0, 115]
drag, startPoint x: 625, startPoint y: 477, endPoint x: 1296, endPoint y: 488, distance: 671.4
click at [1285, 489] on html "Axioma Admin Help & Feedback Account Notifications 99+ Logout 2 Repair home Bod…" at bounding box center [642, 342] width 1285 height 712
type input "[EMAIL_ADDRESS][DOMAIN_NAME]"
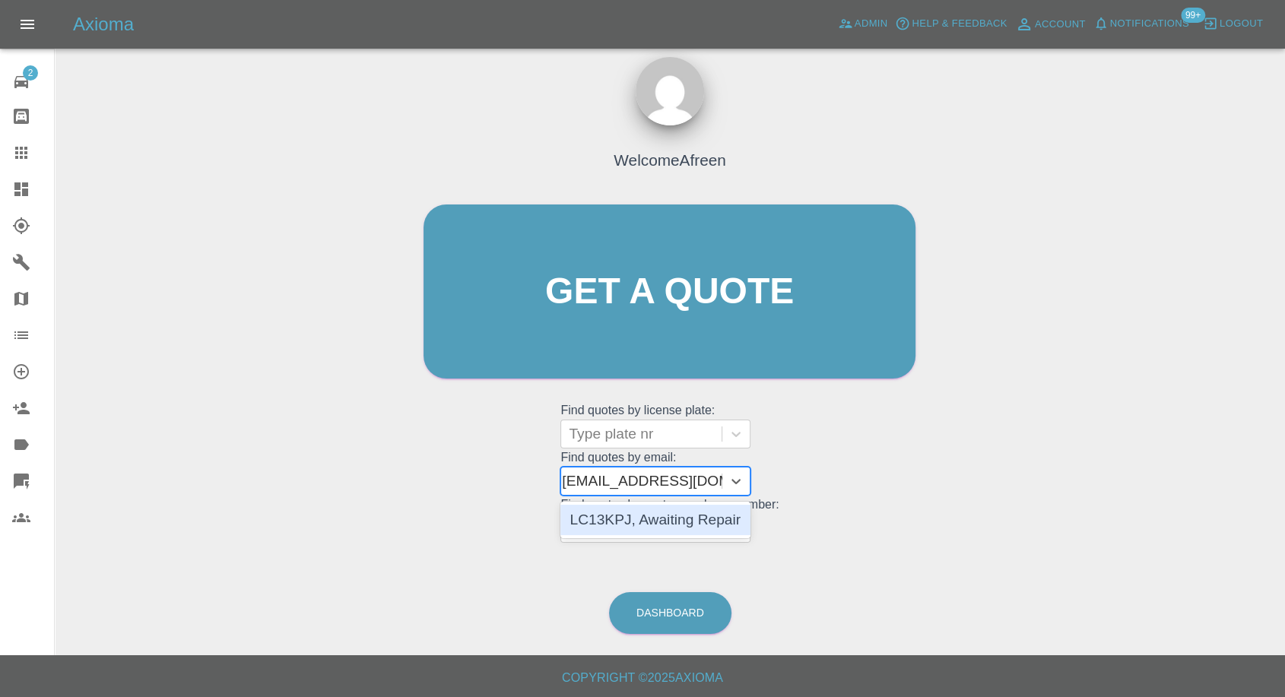
click at [660, 522] on div "LC13KPJ, Awaiting Repair" at bounding box center [655, 520] width 190 height 30
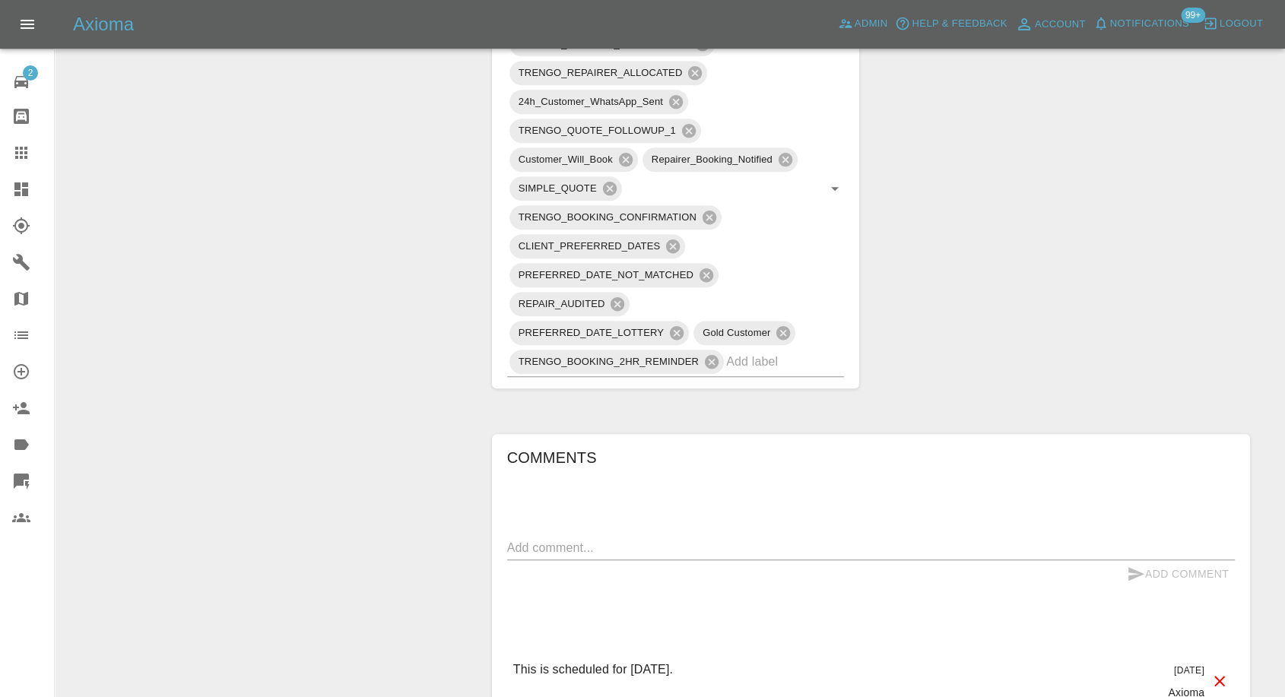
scroll to position [1267, 0]
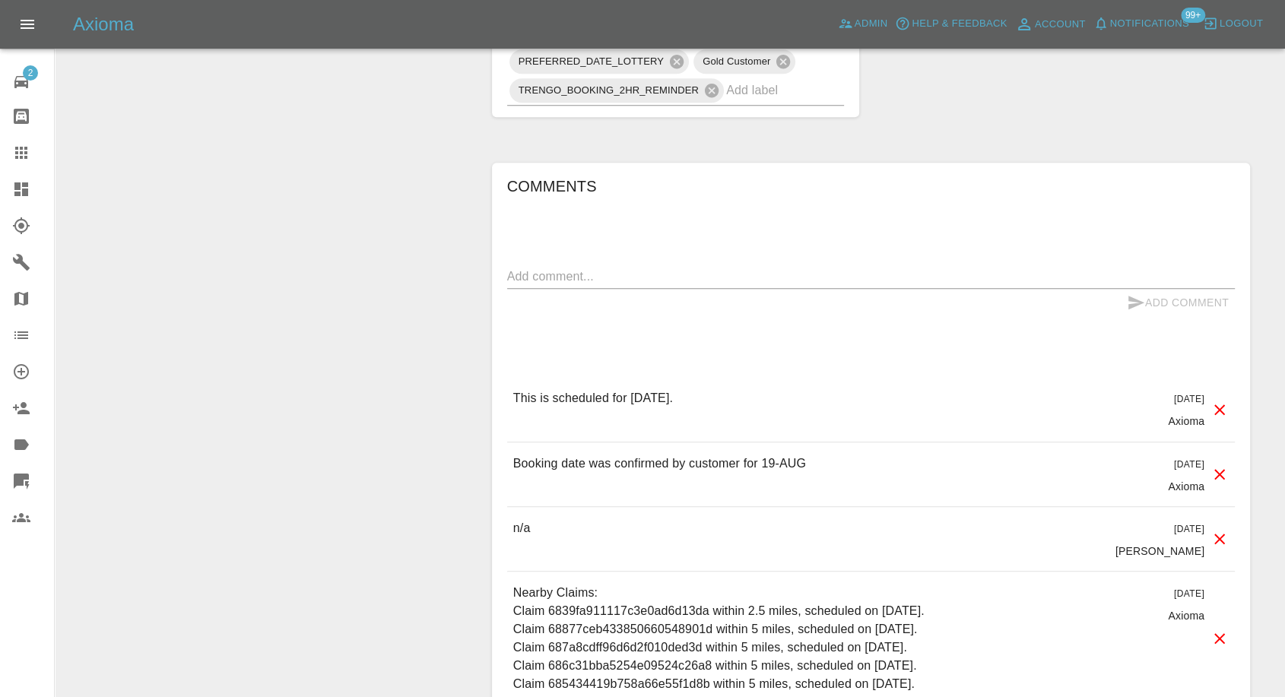
click at [24, 146] on icon at bounding box center [21, 153] width 18 height 18
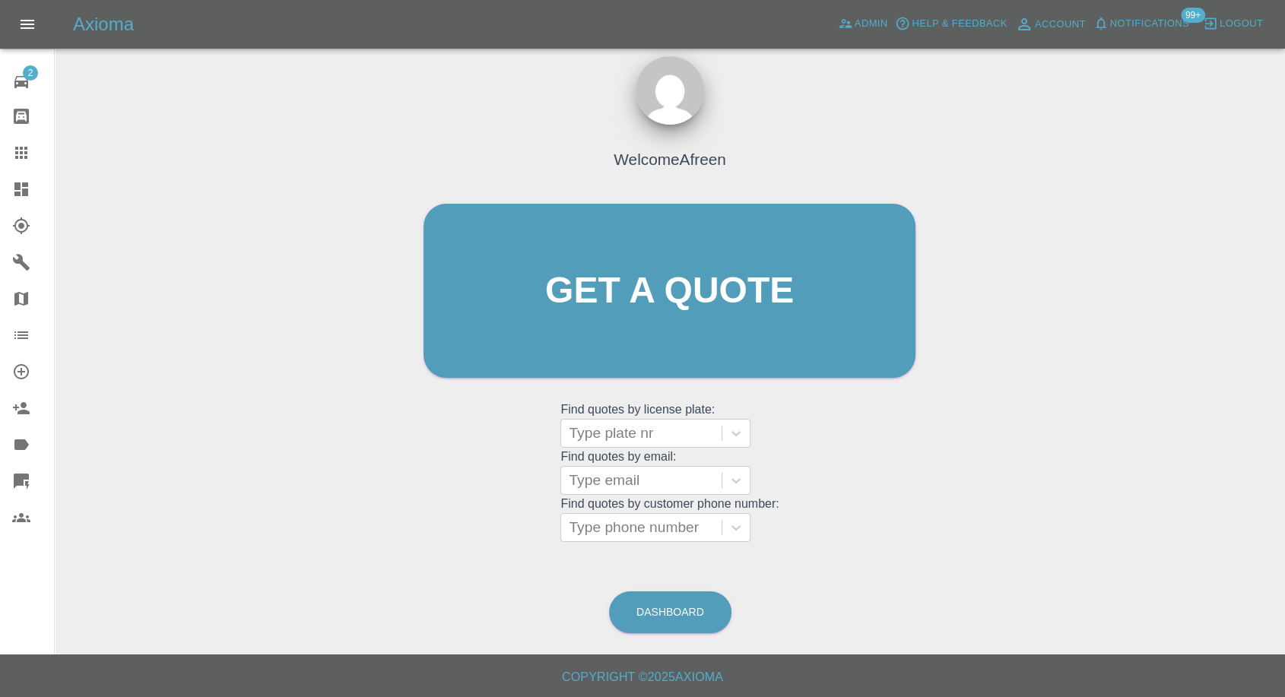
scroll to position [14, 0]
click at [591, 475] on div at bounding box center [641, 481] width 145 height 21
paste input ""[EMAIL_ADDRESS][DOMAIN_NAME]" <undefined>"
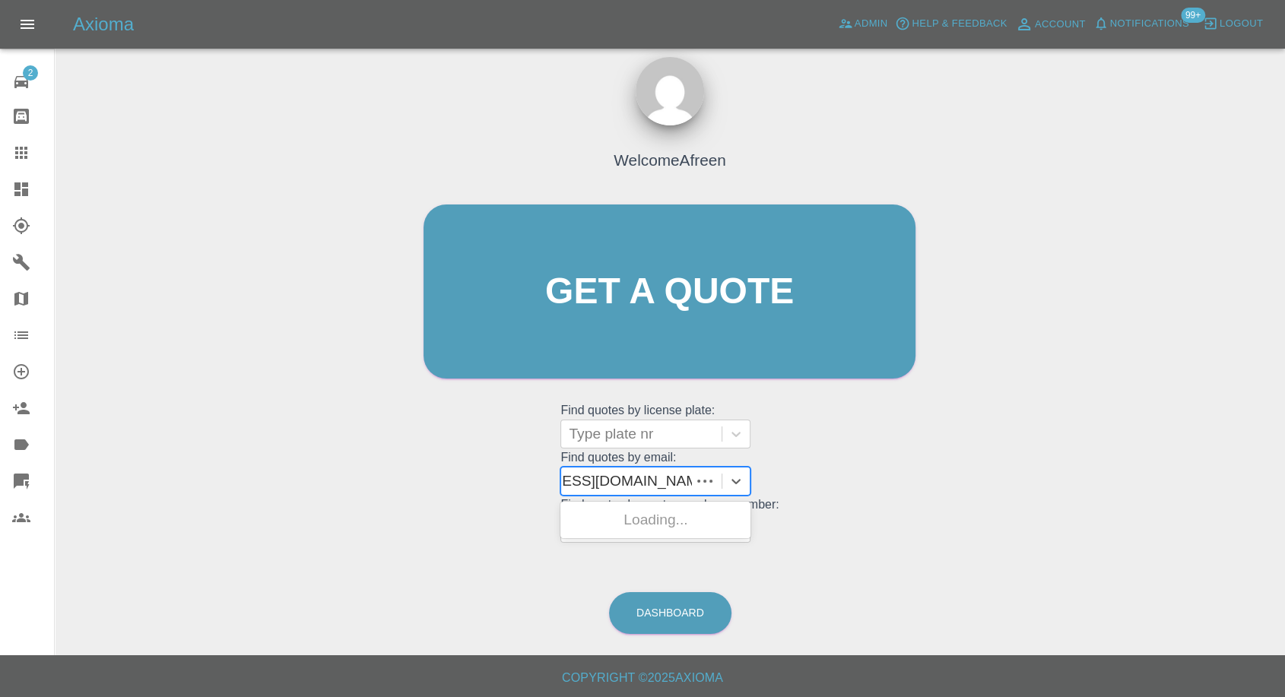
scroll to position [0, 89]
drag, startPoint x: 623, startPoint y: 478, endPoint x: 1101, endPoint y: 493, distance: 477.7
click at [1077, 500] on div "Welcome Afreen Get a quote Get a quote Find quotes by license plate: Type plate…" at bounding box center [670, 364] width 1206 height 546
type input "[EMAIL_ADDRESS][DOMAIN_NAME]"
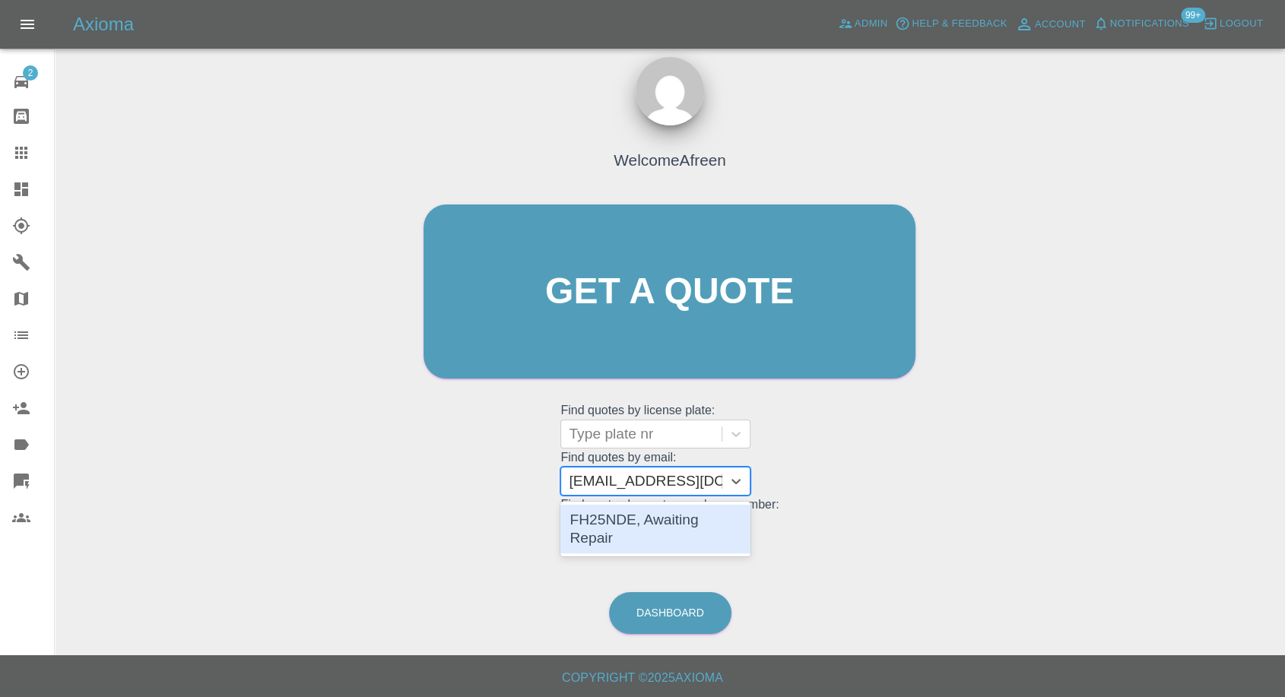
click at [654, 506] on div "FH25NDE, Awaiting Repair" at bounding box center [655, 529] width 190 height 49
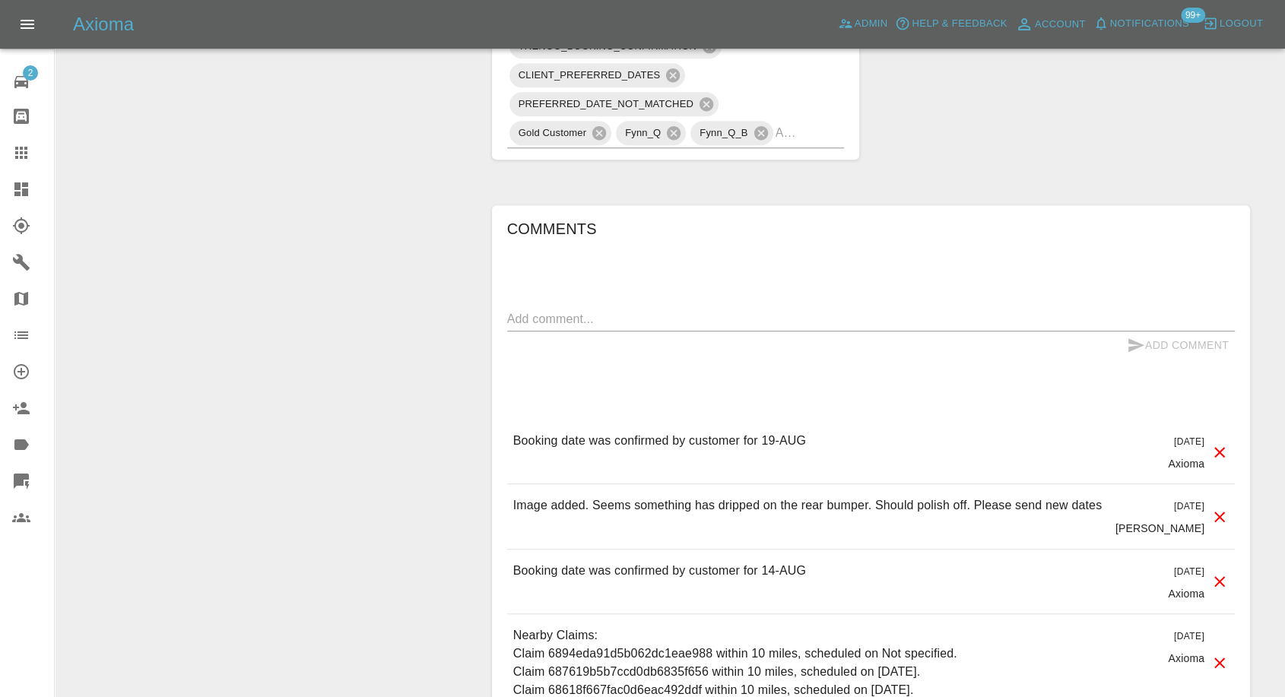
scroll to position [1182, 0]
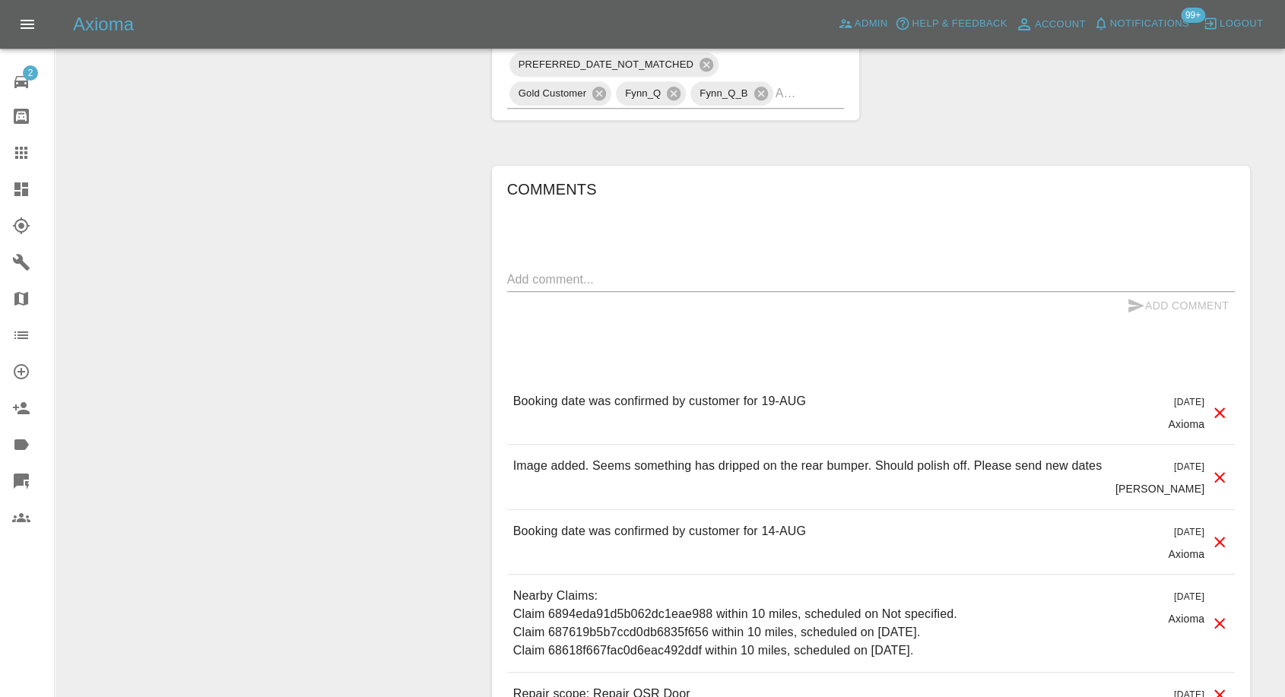
click at [21, 152] on icon at bounding box center [21, 153] width 12 height 12
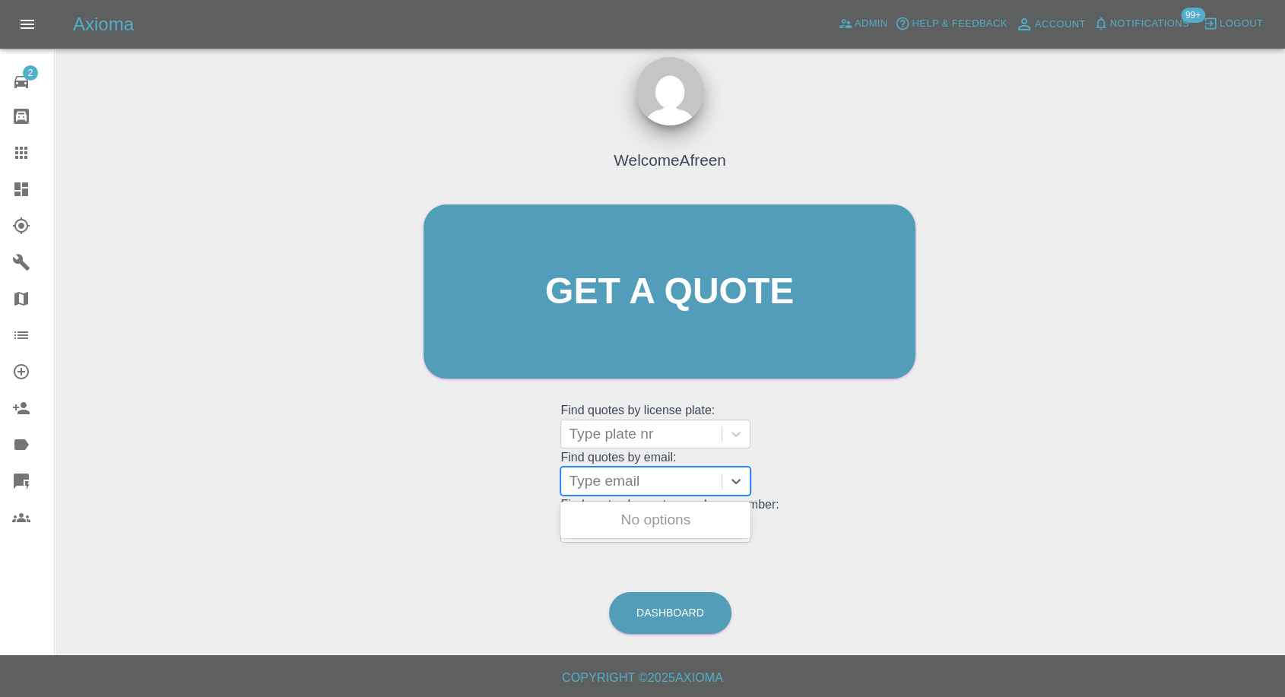
click at [629, 480] on div at bounding box center [641, 481] width 145 height 21
paste input ""[EMAIL_ADDRESS][DOMAIN_NAME]" <undefined>"
drag, startPoint x: 624, startPoint y: 481, endPoint x: 1258, endPoint y: 491, distance: 633.4
click at [1257, 491] on div "Welcome Afreen Get a quote Get a quote Find quotes by license plate: Type plate…" at bounding box center [670, 364] width 1206 height 546
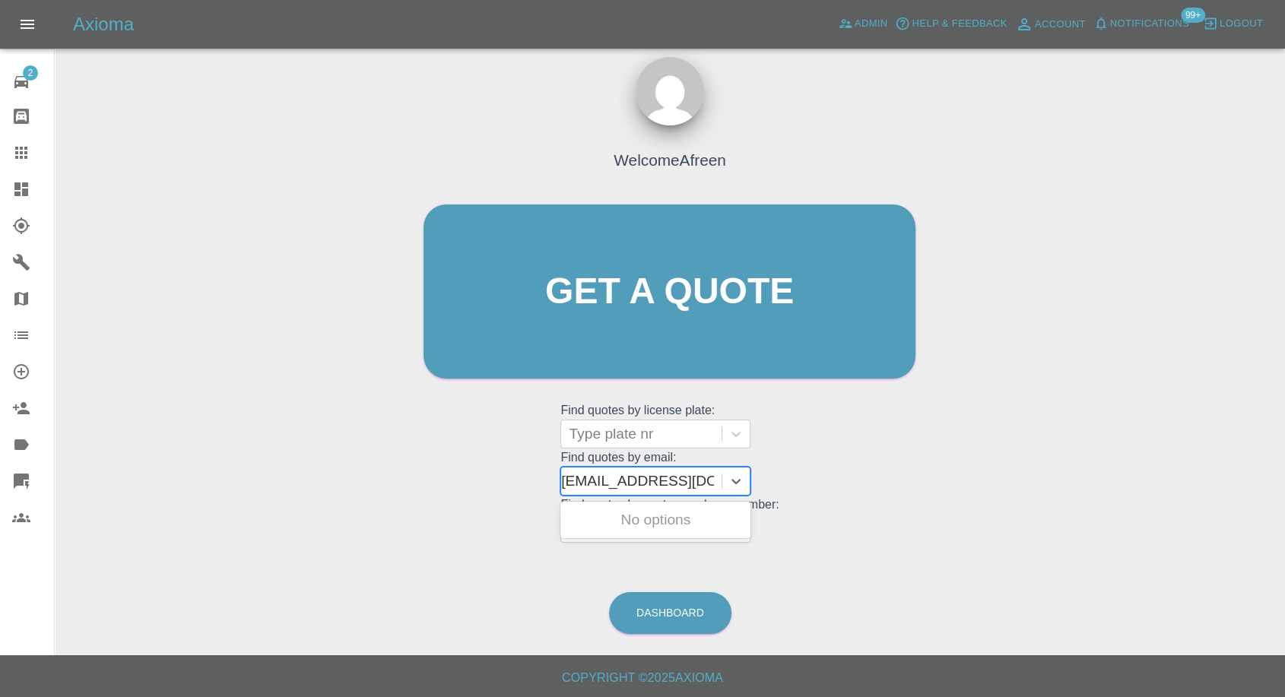
scroll to position [0, 5]
type input "[EMAIL_ADDRESS][DOMAIN_NAME]"
click at [675, 522] on div "KS65 WZM, Awaiting Repair" at bounding box center [655, 529] width 190 height 49
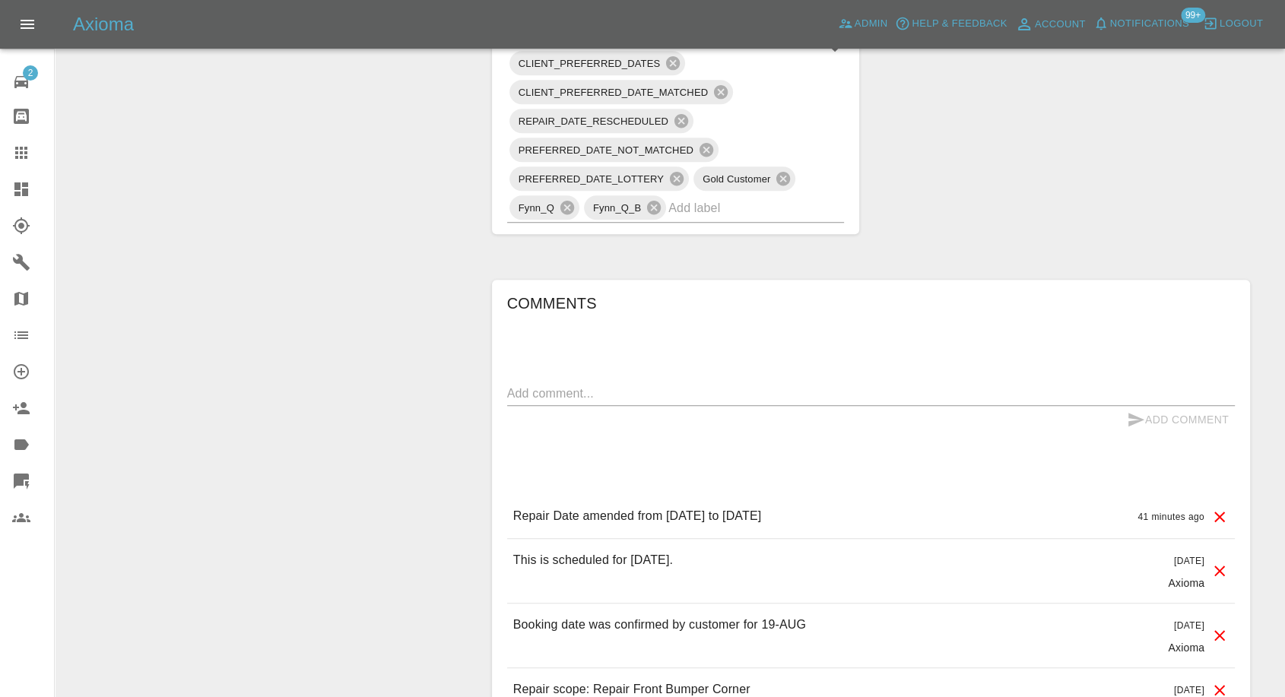
scroll to position [1182, 0]
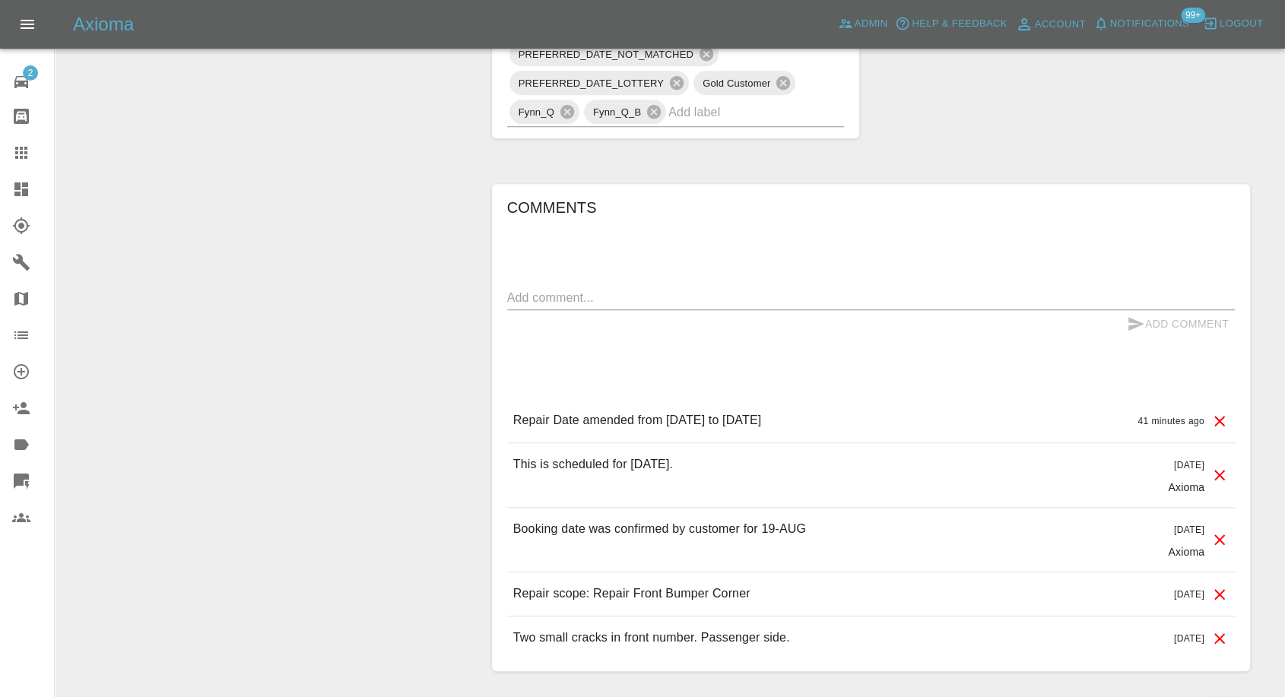
drag, startPoint x: 16, startPoint y: 157, endPoint x: 160, endPoint y: 201, distance: 151.0
click at [17, 157] on icon at bounding box center [21, 153] width 12 height 12
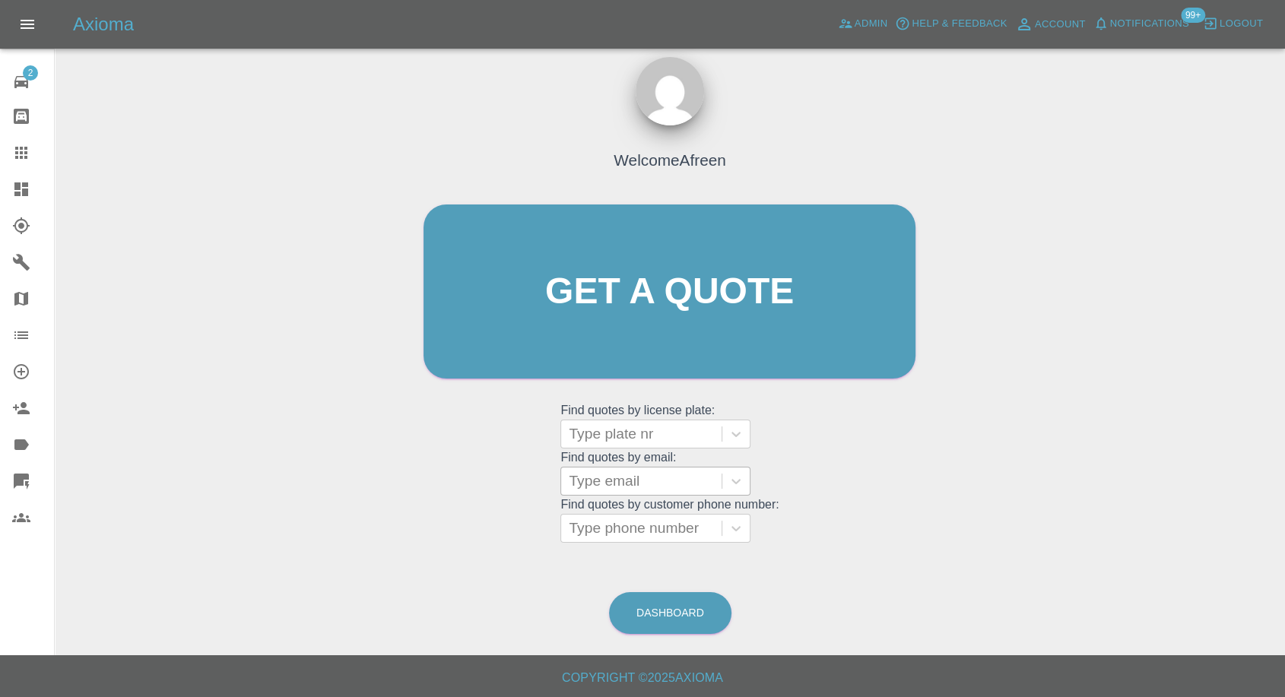
click at [636, 468] on div "Type email" at bounding box center [641, 481] width 160 height 27
paste input ""[EMAIL_ADDRESS][DOMAIN_NAME]" <undefined>"
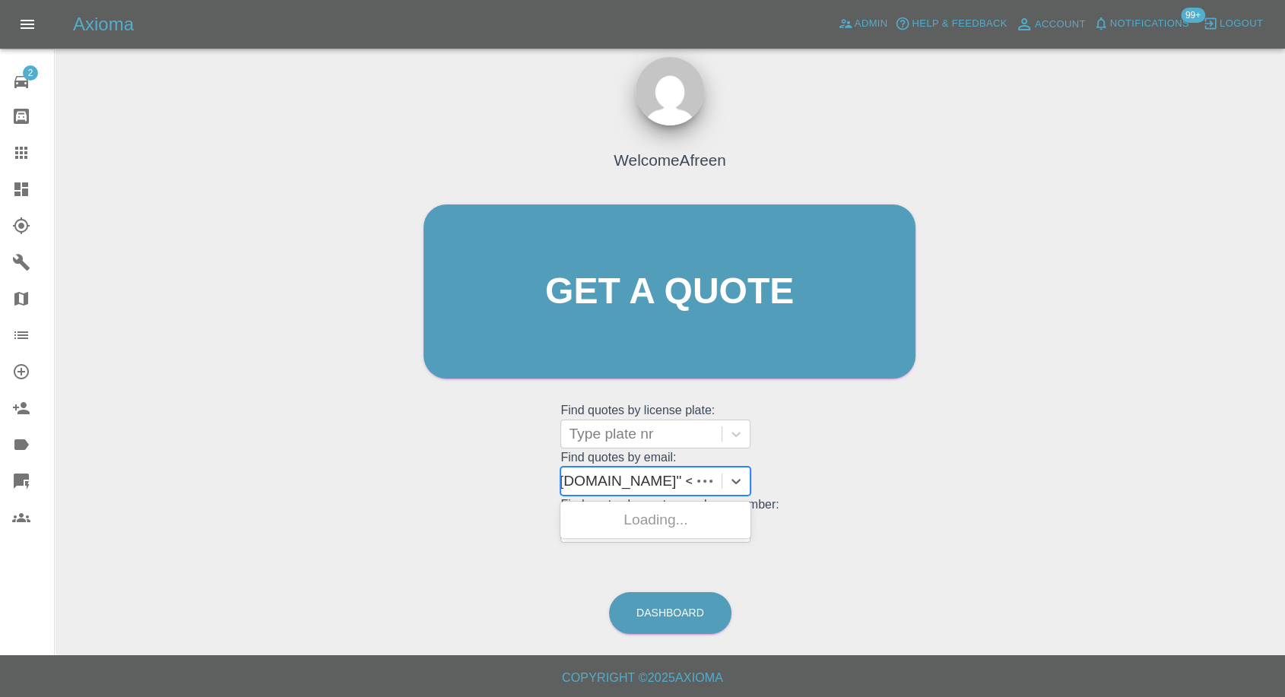
scroll to position [0, 125]
drag, startPoint x: 626, startPoint y: 477, endPoint x: 1296, endPoint y: 542, distance: 673.0
click at [1285, 542] on html "Axioma Admin Help & Feedback Account Notifications 99+ Logout 2 Repair home Bod…" at bounding box center [642, 342] width 1285 height 712
type input "[EMAIL_ADDRESS][DOMAIN_NAME]"
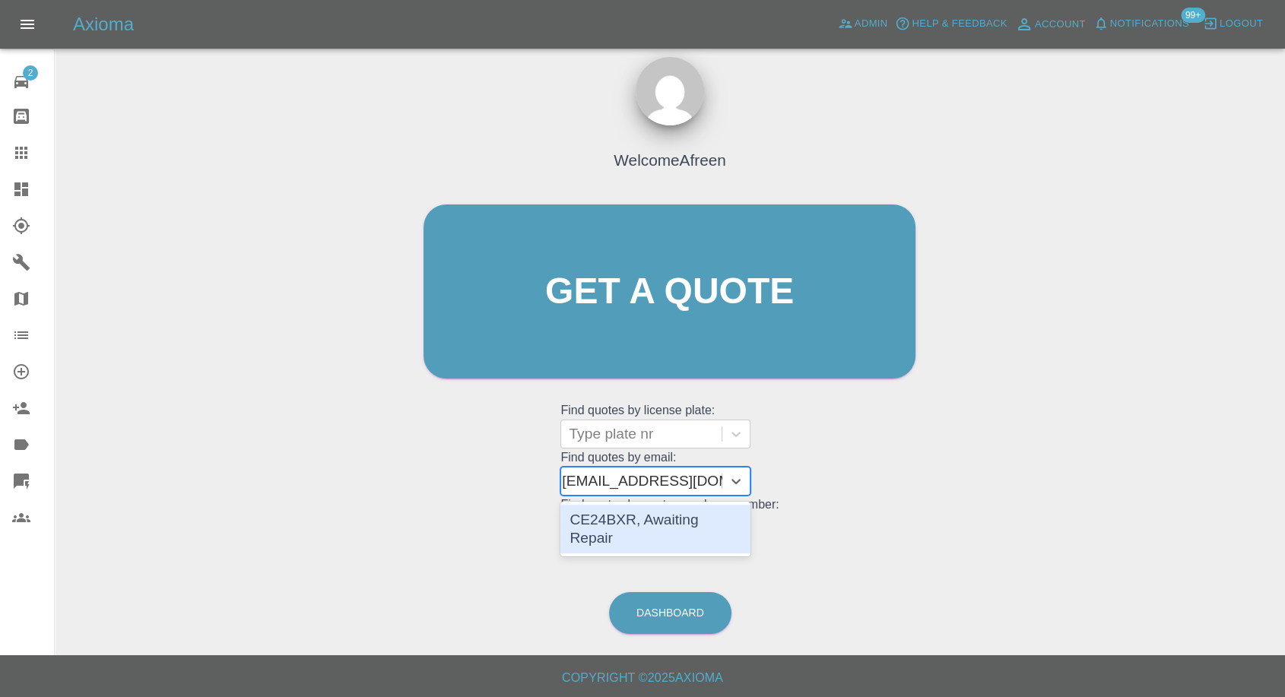
click at [646, 519] on div "CE24BXR, Awaiting Repair" at bounding box center [655, 529] width 190 height 49
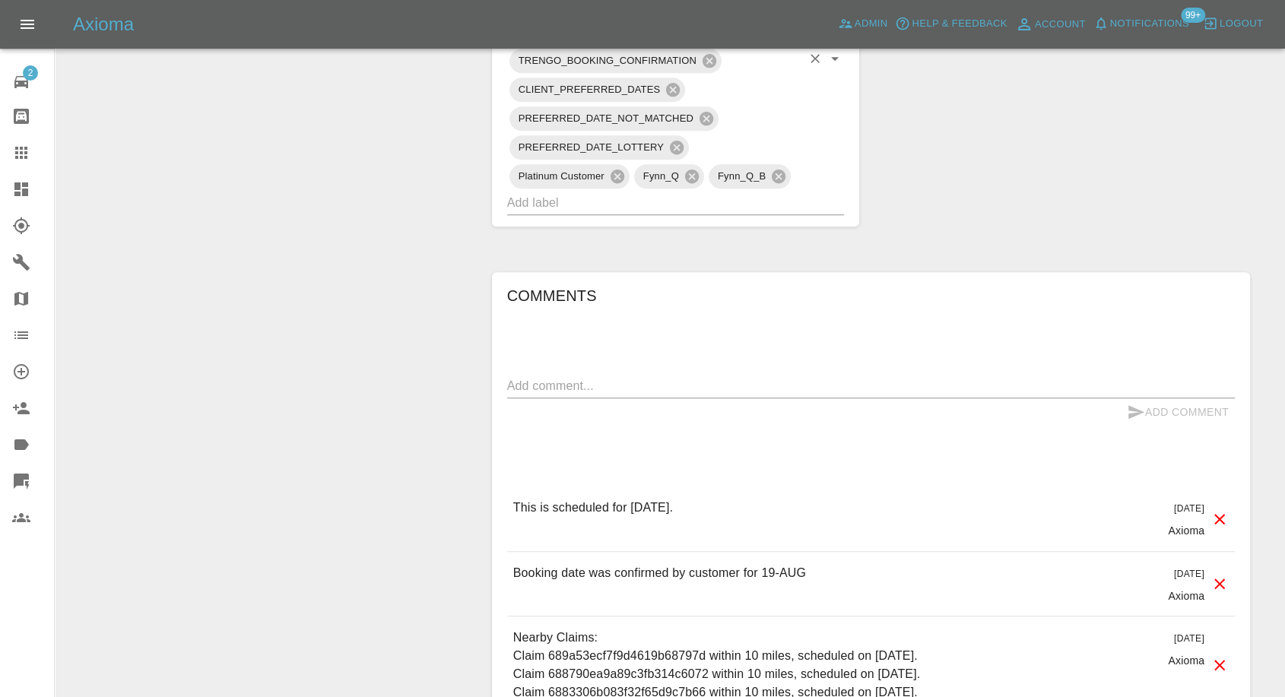
scroll to position [1182, 0]
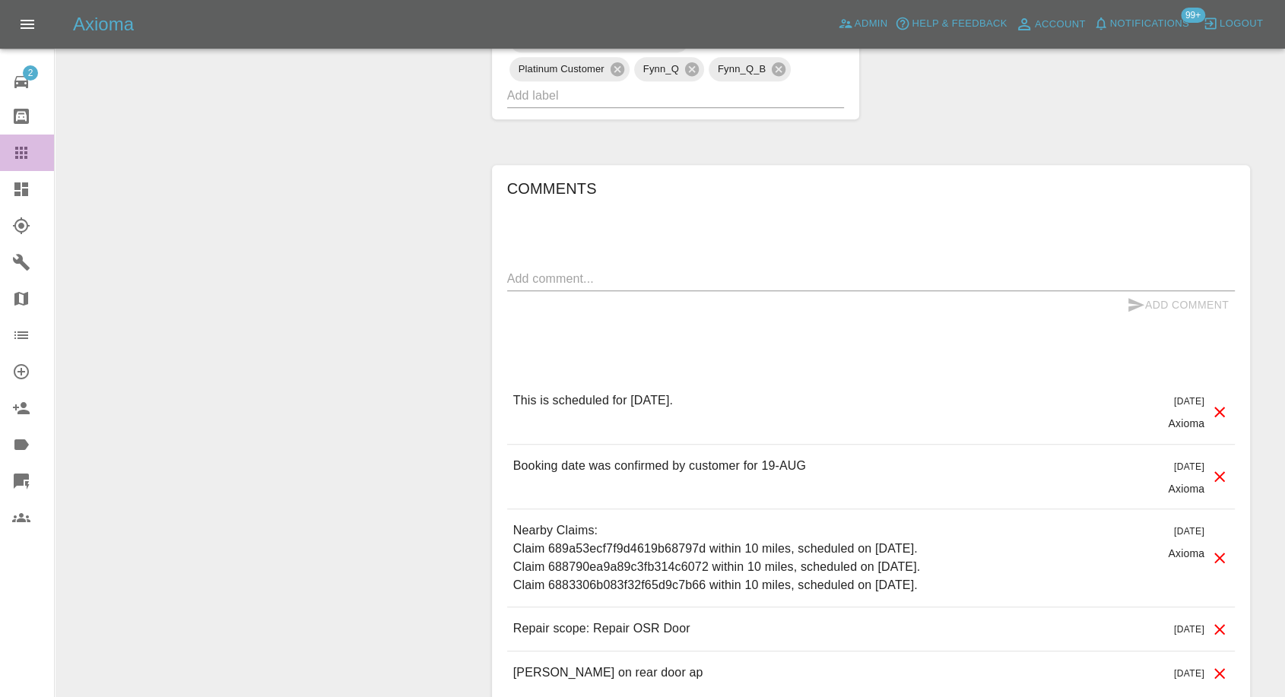
click at [24, 148] on icon at bounding box center [21, 153] width 12 height 12
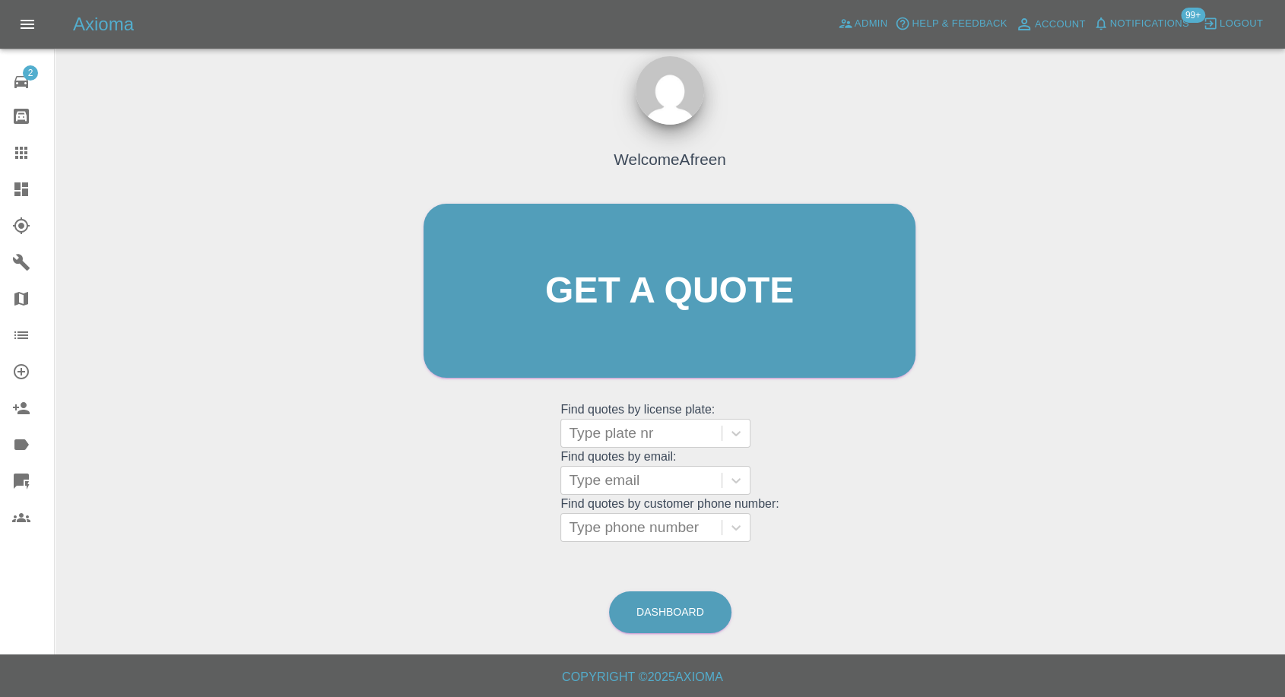
scroll to position [14, 0]
click at [619, 480] on div at bounding box center [641, 481] width 145 height 21
paste input ""[EMAIL_ADDRESS][DOMAIN_NAME]" <undefined>"
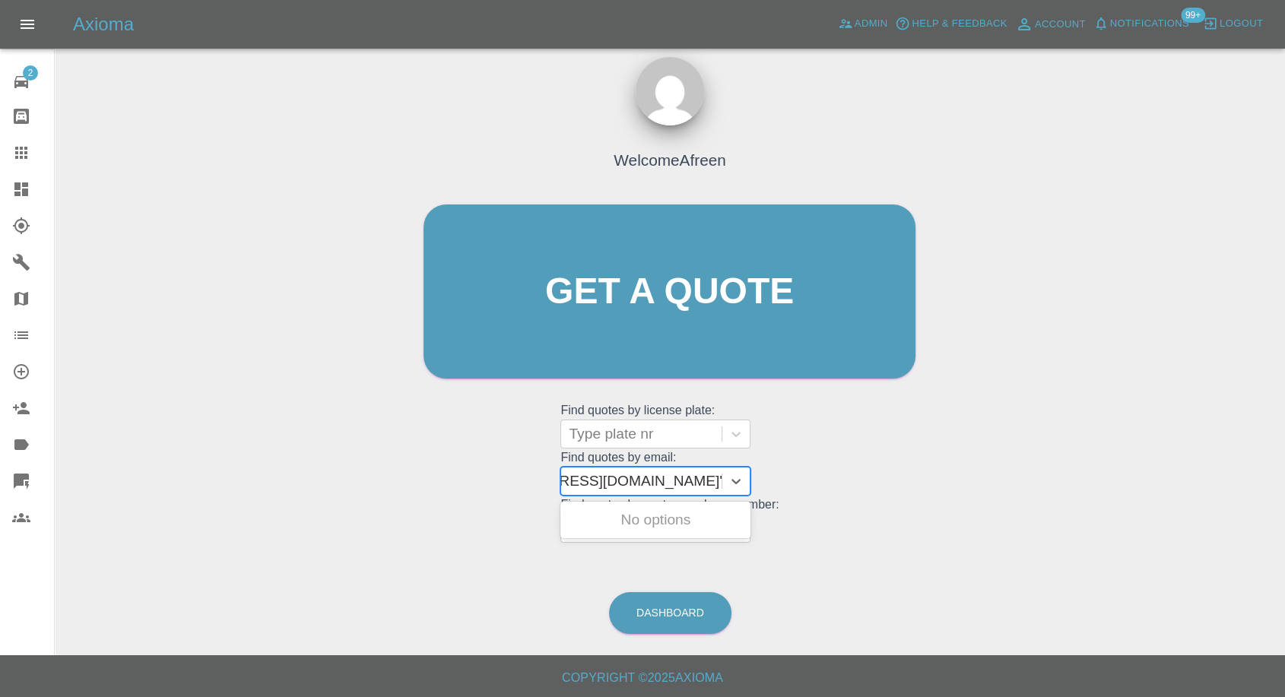
drag, startPoint x: 624, startPoint y: 477, endPoint x: 1018, endPoint y: 477, distance: 393.8
click at [1018, 477] on div "Welcome Afreen Get a quote Get a quote Find quotes by license plate: Type plate…" at bounding box center [670, 364] width 1206 height 546
type input "[EMAIL_ADDRESS][DOMAIN_NAME]"
click at [617, 531] on div "PF72EYB, Awaiting Repair" at bounding box center [655, 529] width 190 height 49
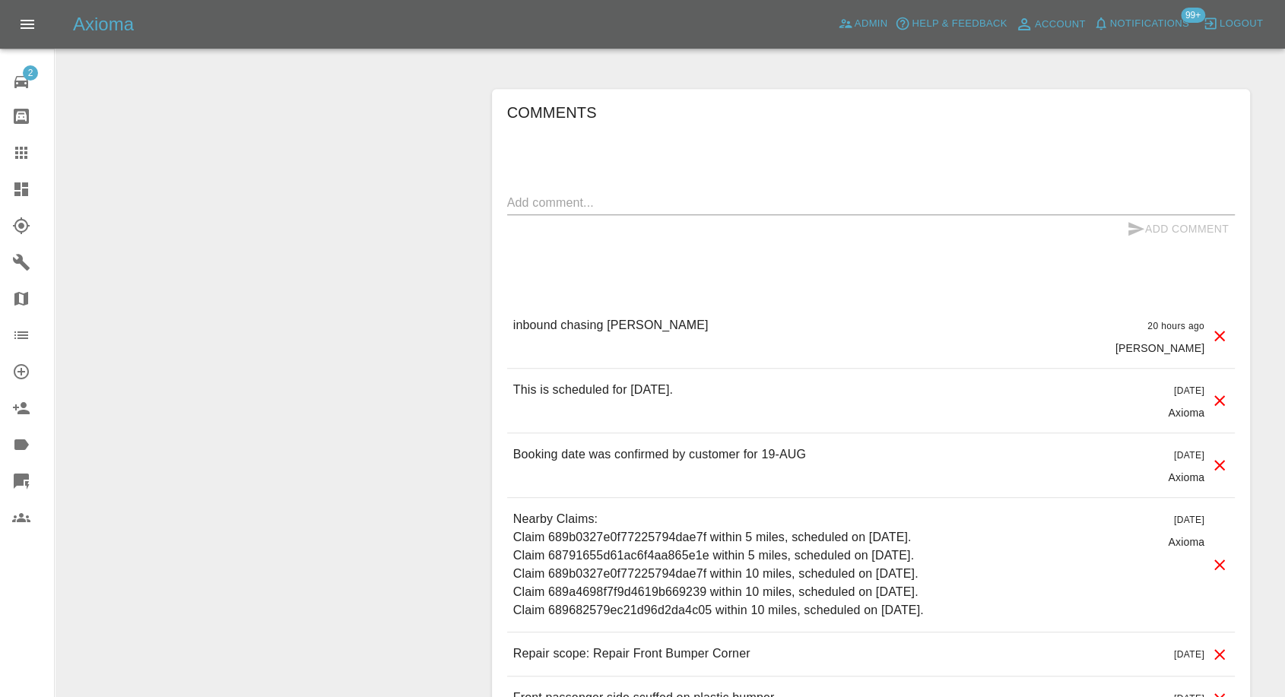
scroll to position [1013, 0]
